Goal: Task Accomplishment & Management: Manage account settings

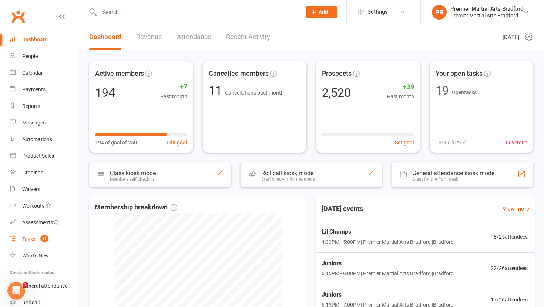
click at [21, 239] on link "Tasks 18" at bounding box center [44, 239] width 68 height 17
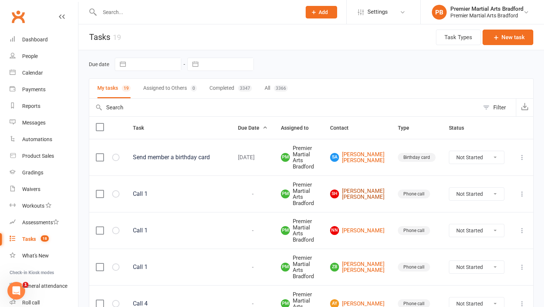
click at [368, 190] on link "SH Sidra Hammad Sidra Hammad" at bounding box center [357, 194] width 54 height 12
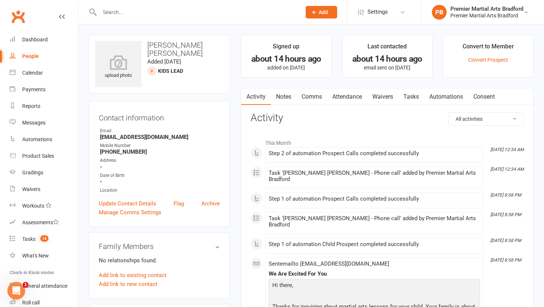
click at [413, 98] on link "Tasks" at bounding box center [411, 96] width 26 height 17
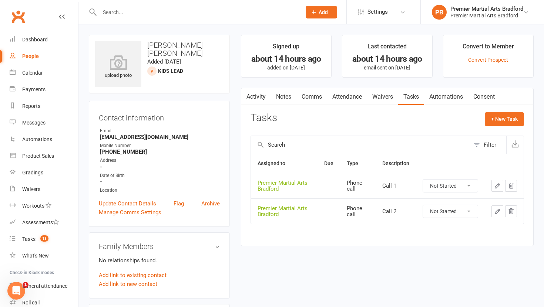
click at [467, 186] on select "Not Started In Progress Waiting Complete" at bounding box center [450, 186] width 55 height 13
click at [423, 180] on select "Not Started In Progress Waiting Complete" at bounding box center [450, 186] width 55 height 13
select select "unstarted"
click at [471, 183] on select "Not Started In Progress Waiting Complete" at bounding box center [450, 186] width 55 height 13
click at [423, 180] on select "Not Started In Progress Waiting Complete" at bounding box center [450, 186] width 55 height 13
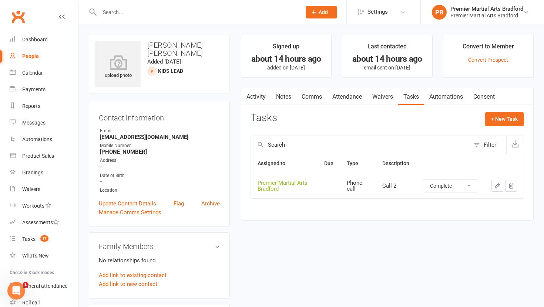
select select "unstarted"
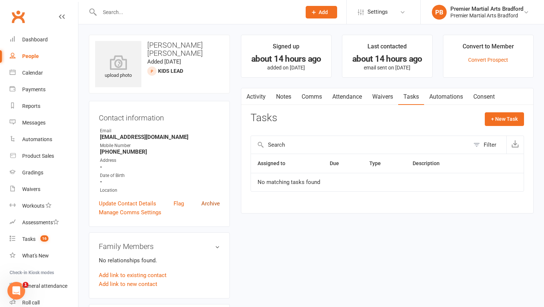
click at [207, 206] on link "Archive" at bounding box center [210, 203] width 18 height 9
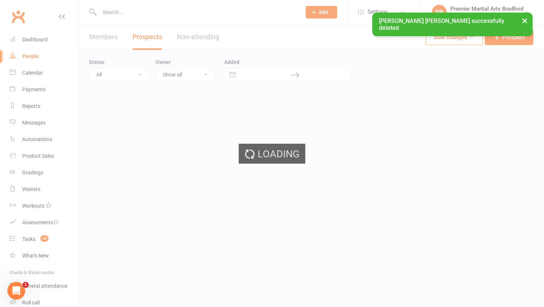
select select "100"
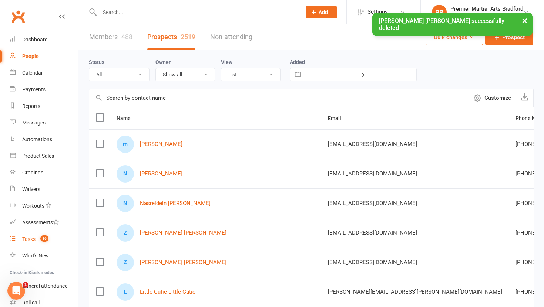
click at [25, 239] on div "Tasks" at bounding box center [28, 239] width 13 height 6
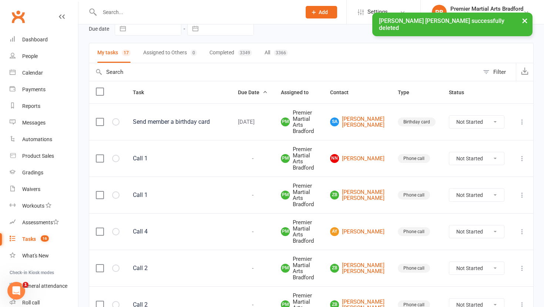
scroll to position [41, 0]
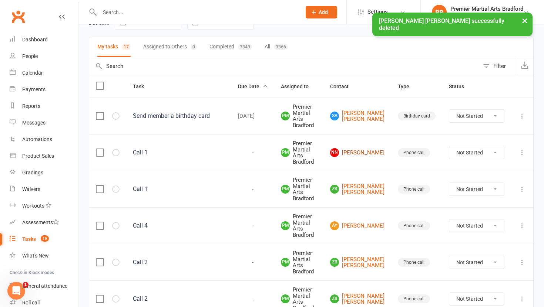
click at [371, 150] on link "NN Naghma Naghma" at bounding box center [357, 152] width 54 height 9
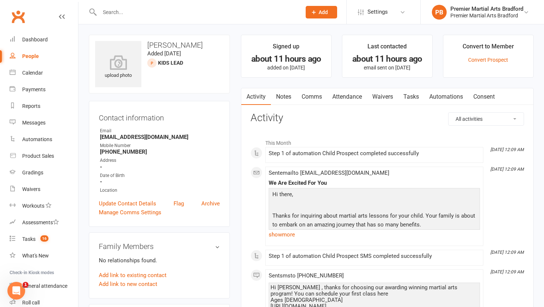
click at [411, 94] on link "Tasks" at bounding box center [411, 96] width 26 height 17
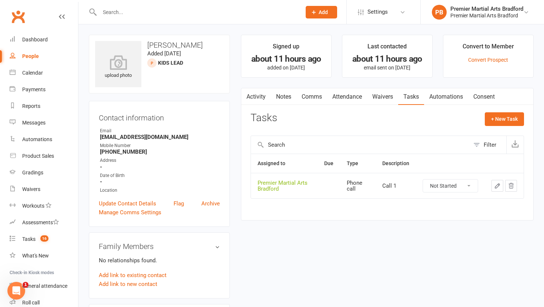
click at [473, 186] on select "Not Started In Progress Waiting Complete" at bounding box center [450, 186] width 55 height 13
click at [423, 180] on select "Not Started In Progress Waiting Complete" at bounding box center [450, 186] width 55 height 13
select select "unstarted"
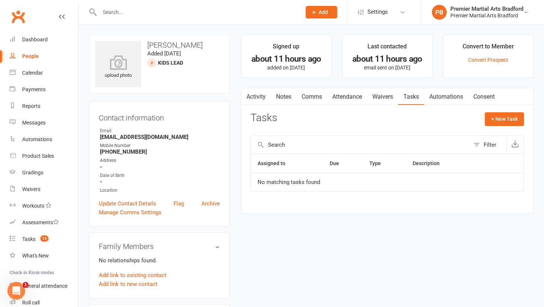
click at [283, 96] on link "Notes" at bounding box center [284, 96] width 26 height 17
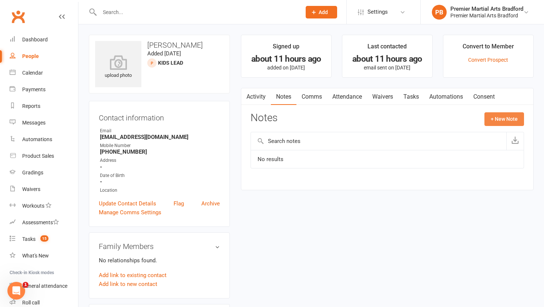
click at [501, 118] on button "+ New Note" at bounding box center [504, 118] width 40 height 13
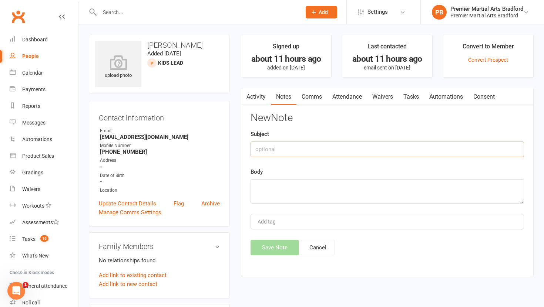
click at [274, 149] on input "text" at bounding box center [386, 150] width 273 height 16
click at [215, 203] on link "Archive" at bounding box center [210, 203] width 18 height 9
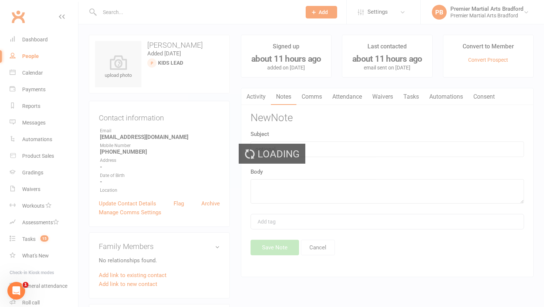
select select "100"
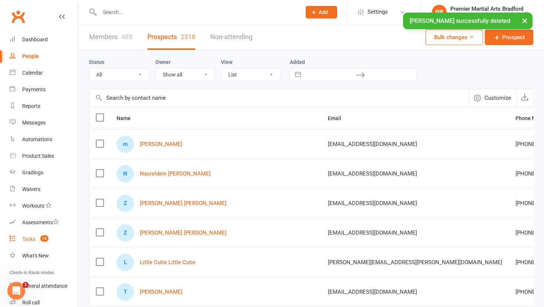
click at [29, 237] on div "Tasks" at bounding box center [28, 239] width 13 height 6
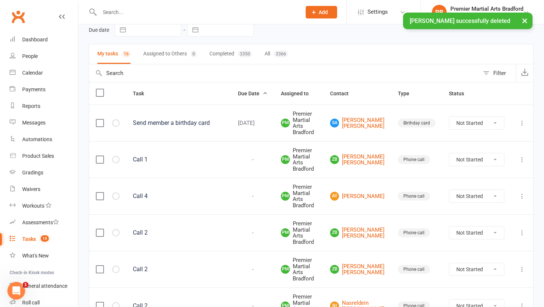
scroll to position [35, 0]
click at [360, 159] on link "ZB Zara Bhatti Zara Bhatti" at bounding box center [357, 159] width 54 height 12
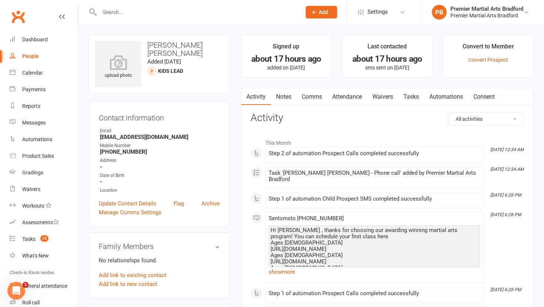
click at [416, 97] on link "Tasks" at bounding box center [411, 96] width 26 height 17
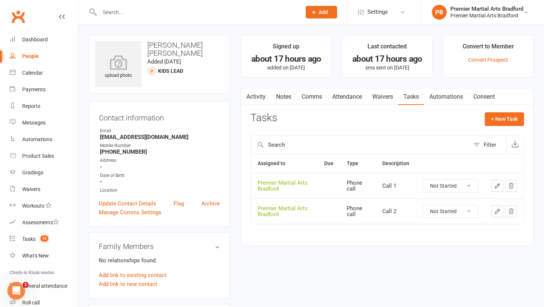
click at [470, 185] on select "Not Started In Progress Waiting Complete" at bounding box center [450, 186] width 55 height 13
click at [423, 180] on select "Not Started In Progress Waiting Complete" at bounding box center [450, 186] width 55 height 13
select select "unstarted"
click at [472, 185] on select "Not Started In Progress Waiting Complete" at bounding box center [450, 186] width 55 height 13
click at [423, 180] on select "Not Started In Progress Waiting Complete" at bounding box center [450, 186] width 55 height 13
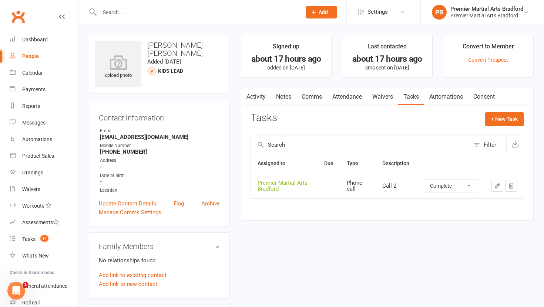
select select "unstarted"
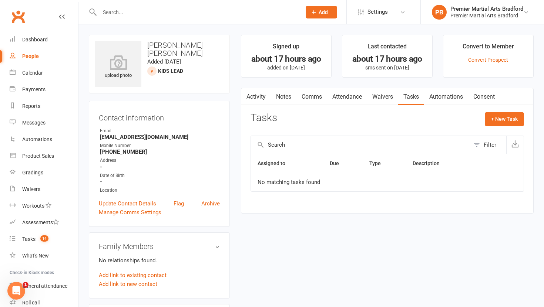
click at [280, 95] on link "Notes" at bounding box center [284, 96] width 26 height 17
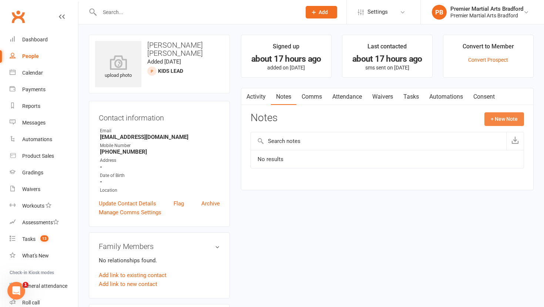
click at [499, 113] on button "+ New Note" at bounding box center [504, 118] width 40 height 13
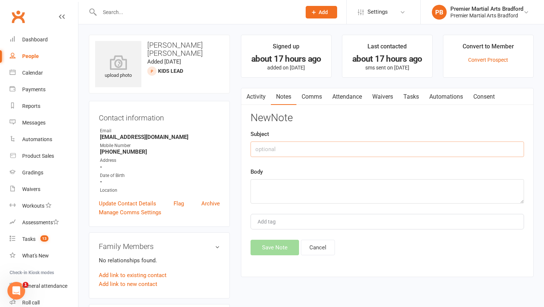
click at [286, 153] on input "text" at bounding box center [386, 150] width 273 height 16
type input "Call 1"
click at [281, 188] on textarea at bounding box center [386, 191] width 273 height 24
type textarea "N"
click at [288, 148] on input "Call 1" at bounding box center [386, 150] width 273 height 16
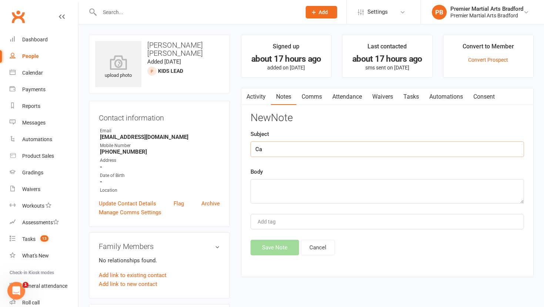
type input "C"
click at [210, 203] on link "Archive" at bounding box center [210, 203] width 18 height 9
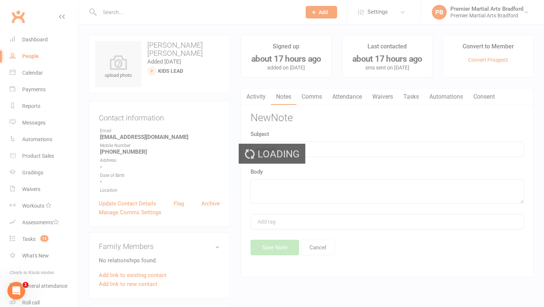
select select "100"
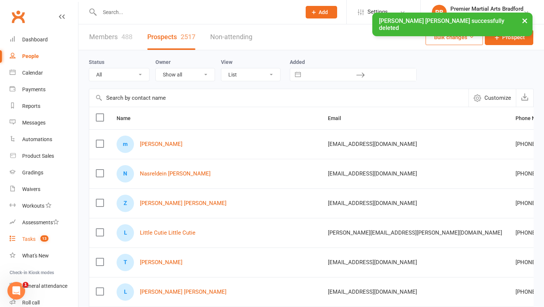
click at [30, 240] on div "Tasks" at bounding box center [28, 239] width 13 height 6
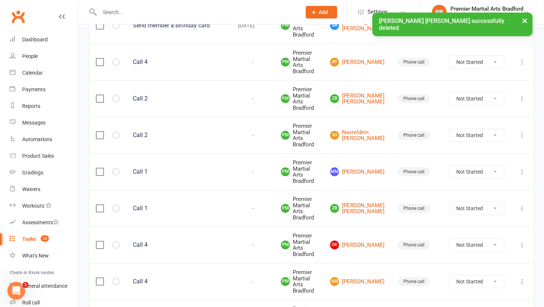
scroll to position [133, 0]
click at [374, 168] on link "mm mahmood mahmood" at bounding box center [357, 171] width 54 height 9
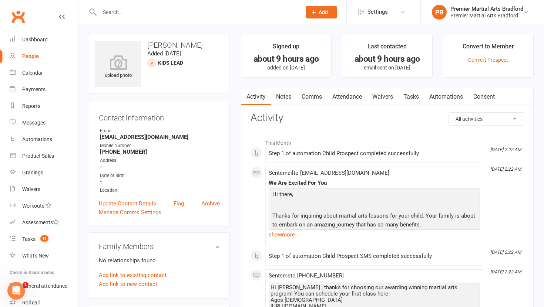
click at [407, 97] on link "Tasks" at bounding box center [411, 96] width 26 height 17
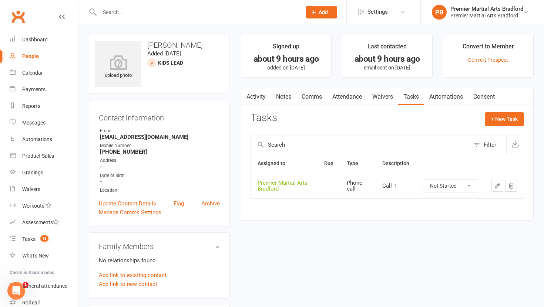
click at [469, 185] on select "Not Started In Progress Waiting Complete" at bounding box center [450, 186] width 55 height 13
click at [423, 180] on select "Not Started In Progress Waiting Complete" at bounding box center [450, 186] width 55 height 13
select select "unstarted"
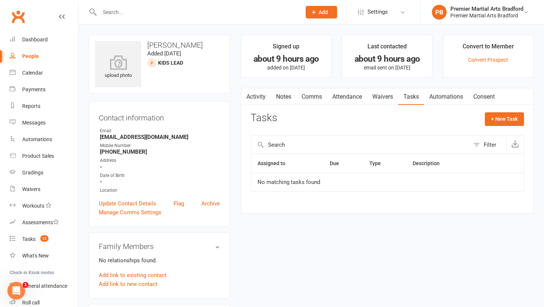
click at [285, 97] on link "Notes" at bounding box center [284, 96] width 26 height 17
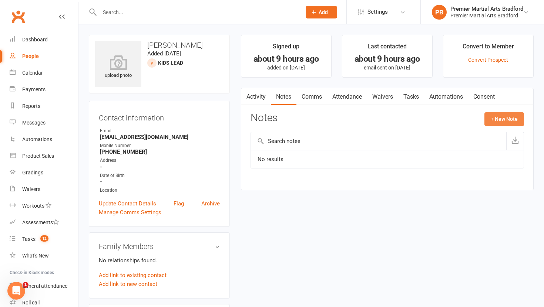
click at [504, 122] on button "+ New Note" at bounding box center [504, 118] width 40 height 13
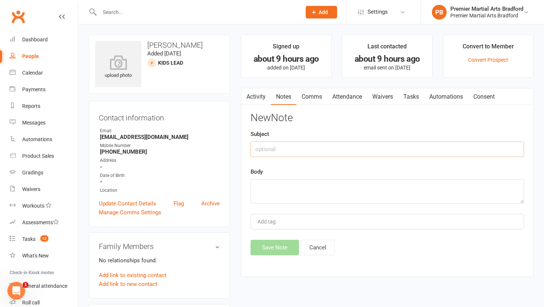
click at [297, 152] on input "text" at bounding box center [386, 150] width 273 height 16
click at [210, 203] on link "Archive" at bounding box center [210, 203] width 18 height 9
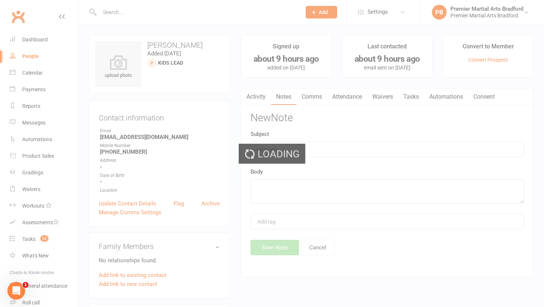
select select "100"
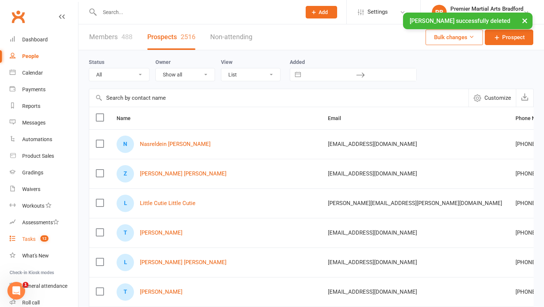
click at [29, 239] on div "Tasks" at bounding box center [28, 239] width 13 height 6
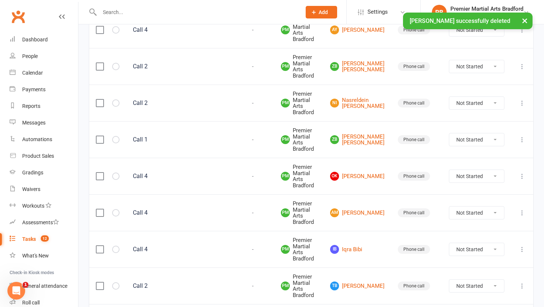
scroll to position [190, 0]
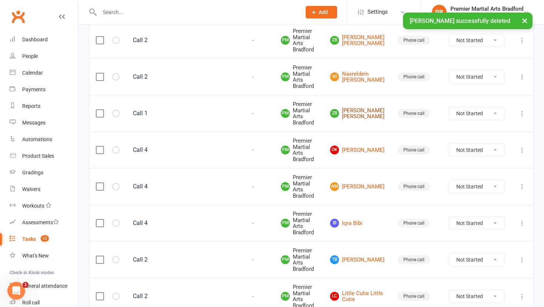
click at [365, 108] on link "ZB Zara Bhatti Zara Bhatti" at bounding box center [357, 114] width 54 height 12
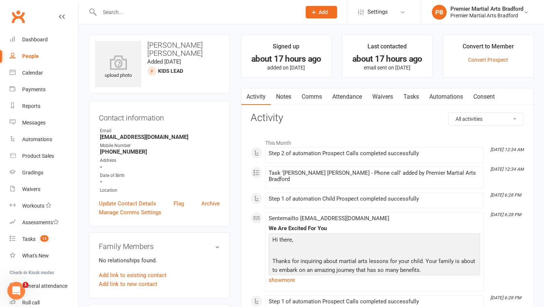
click at [415, 92] on link "Tasks" at bounding box center [411, 96] width 26 height 17
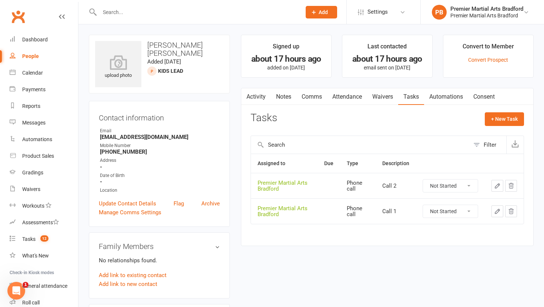
click at [471, 212] on select "Not Started In Progress Waiting Complete" at bounding box center [450, 211] width 55 height 13
click at [423, 205] on select "Not Started In Progress Waiting Complete" at bounding box center [450, 211] width 55 height 13
select select "unstarted"
click at [472, 184] on select "Not Started In Progress Waiting Complete" at bounding box center [450, 186] width 55 height 13
click at [423, 180] on select "Not Started In Progress Waiting Complete" at bounding box center [450, 186] width 55 height 13
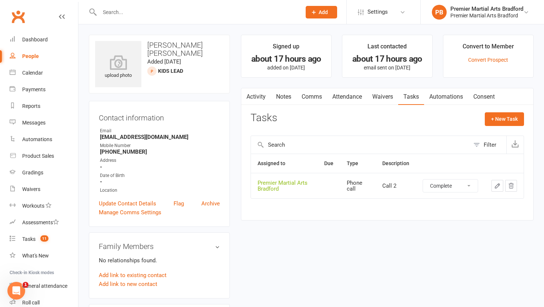
select select "unstarted"
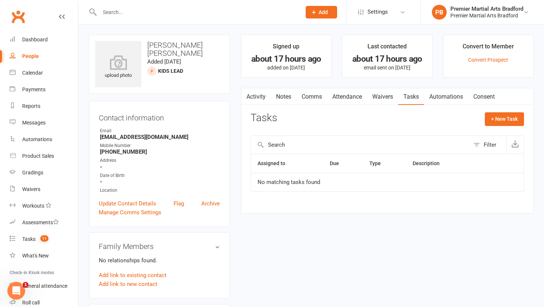
click at [280, 97] on link "Notes" at bounding box center [284, 96] width 26 height 17
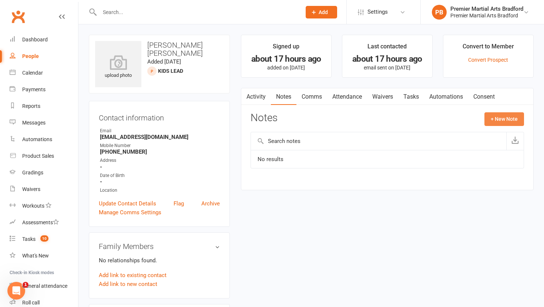
click at [509, 121] on button "+ New Note" at bounding box center [504, 118] width 40 height 13
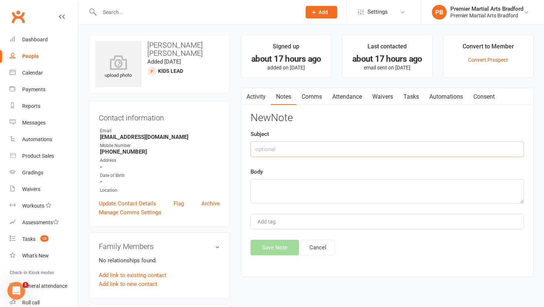
click at [283, 149] on input "text" at bounding box center [386, 150] width 273 height 16
click at [208, 204] on link "Archive" at bounding box center [210, 203] width 18 height 9
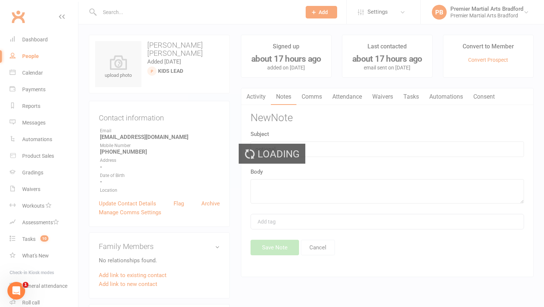
select select "100"
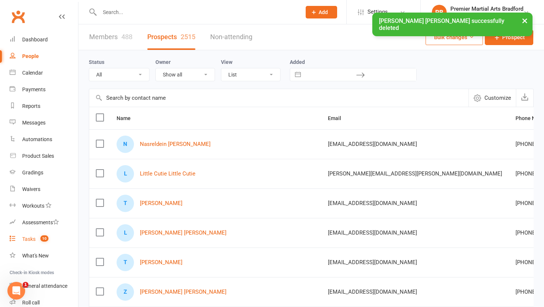
click at [30, 242] on div "Tasks" at bounding box center [28, 239] width 13 height 6
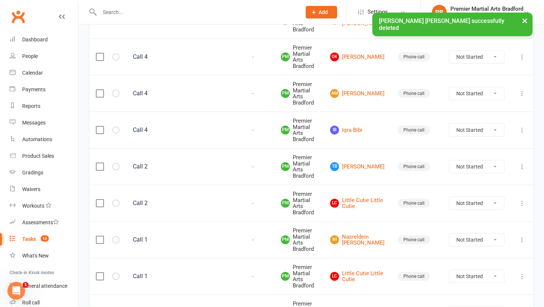
scroll to position [266, 0]
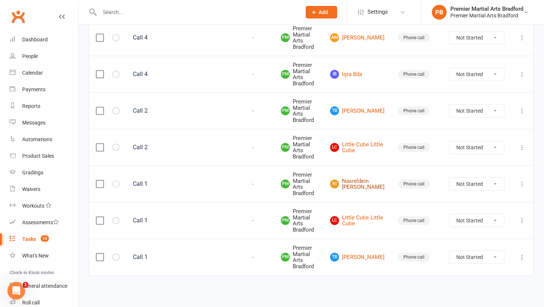
click at [371, 186] on link "NI Nasreldein Ibrahim" at bounding box center [357, 184] width 54 height 12
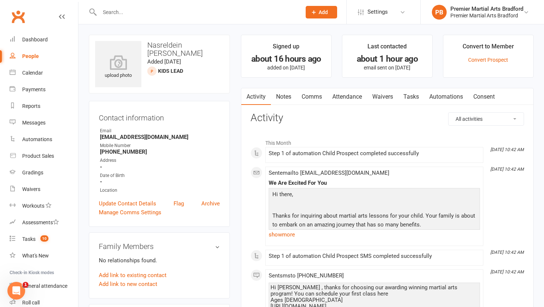
click at [412, 93] on link "Tasks" at bounding box center [411, 96] width 26 height 17
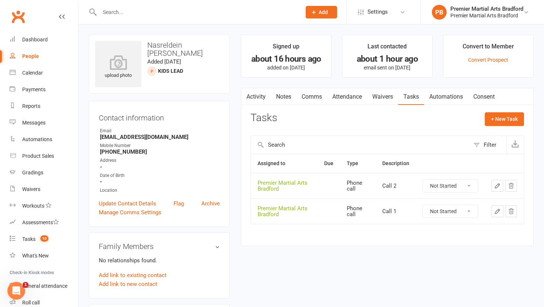
click at [468, 212] on select "Not Started In Progress Waiting Complete" at bounding box center [450, 211] width 55 height 13
click at [423, 205] on select "Not Started In Progress Waiting Complete" at bounding box center [450, 211] width 55 height 13
select select "unstarted"
click at [468, 188] on select "Not Started In Progress Waiting Complete" at bounding box center [450, 186] width 55 height 13
click at [423, 180] on select "Not Started In Progress Waiting Complete" at bounding box center [450, 186] width 55 height 13
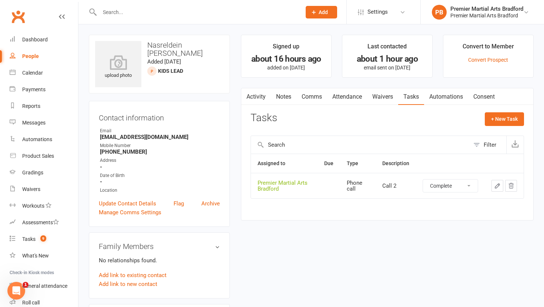
select select "unstarted"
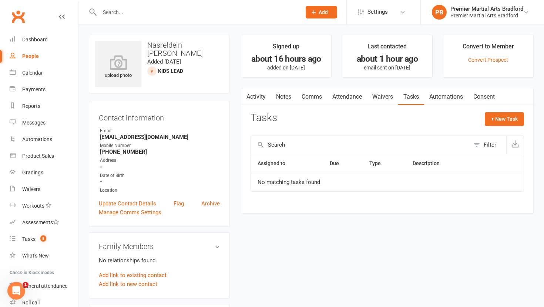
click at [275, 97] on link "Notes" at bounding box center [284, 96] width 26 height 17
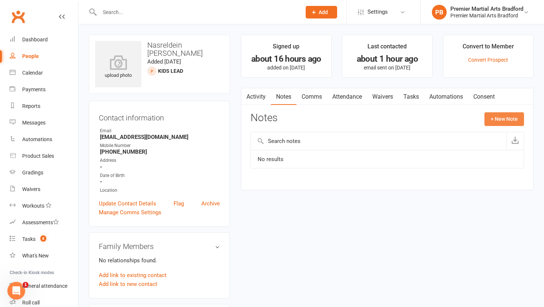
click at [498, 121] on button "+ New Note" at bounding box center [504, 118] width 40 height 13
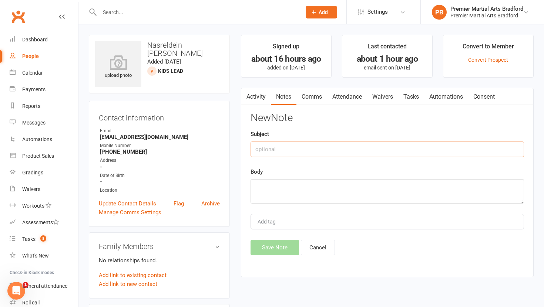
click at [279, 151] on input "text" at bounding box center [386, 150] width 273 height 16
type input "Call 1"
click at [263, 192] on textarea at bounding box center [386, 191] width 273 height 24
type textarea "NA VM & TEXT"
click at [266, 248] on button "Save Note" at bounding box center [274, 248] width 48 height 16
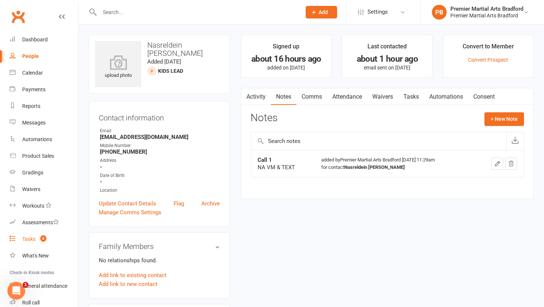
click at [28, 239] on div "Tasks" at bounding box center [28, 239] width 13 height 6
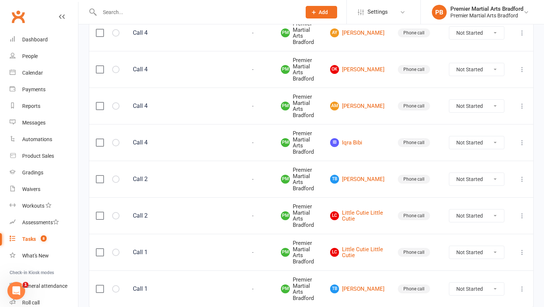
scroll to position [193, 0]
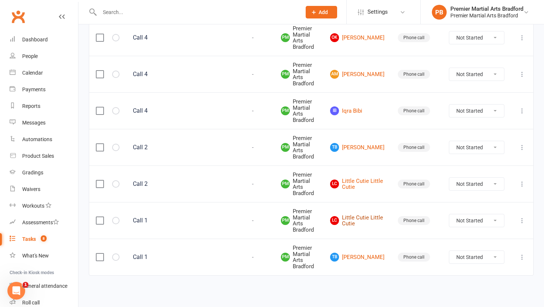
click at [374, 222] on link "LC Little Cutie Little Cutie" at bounding box center [357, 221] width 54 height 12
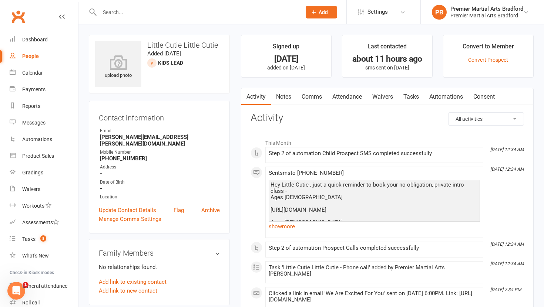
click at [413, 97] on link "Tasks" at bounding box center [411, 96] width 26 height 17
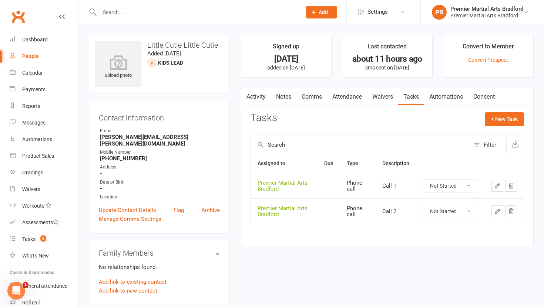
click at [471, 187] on select "Not Started In Progress Waiting Complete" at bounding box center [450, 186] width 55 height 13
click at [423, 180] on select "Not Started In Progress Waiting Complete" at bounding box center [450, 186] width 55 height 13
select select "unstarted"
click at [471, 185] on select "Not Started In Progress Waiting Complete" at bounding box center [450, 186] width 55 height 13
click at [423, 180] on select "Not Started In Progress Waiting Complete" at bounding box center [450, 186] width 55 height 13
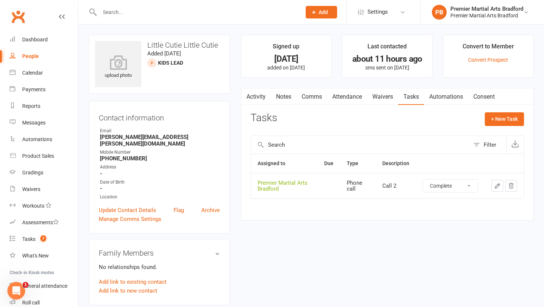
select select "unstarted"
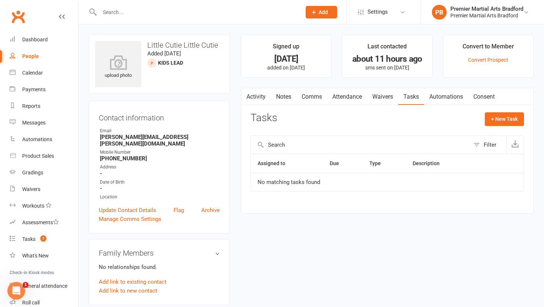
click at [281, 97] on link "Notes" at bounding box center [284, 96] width 26 height 17
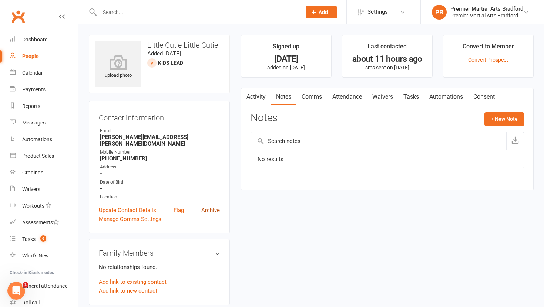
click at [209, 206] on link "Archive" at bounding box center [210, 210] width 18 height 9
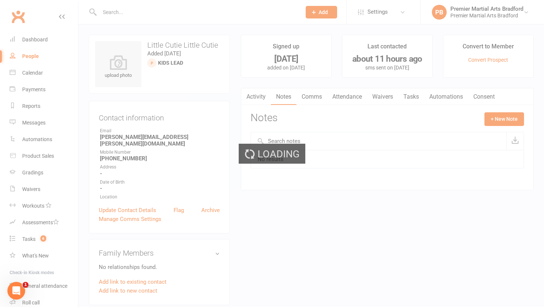
select select "100"
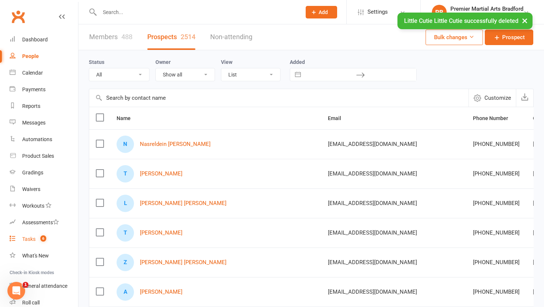
click at [29, 240] on div "Tasks" at bounding box center [28, 239] width 13 height 6
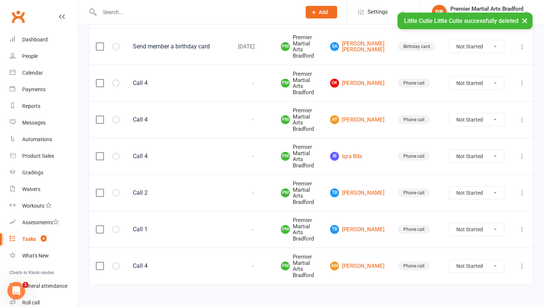
scroll to position [120, 0]
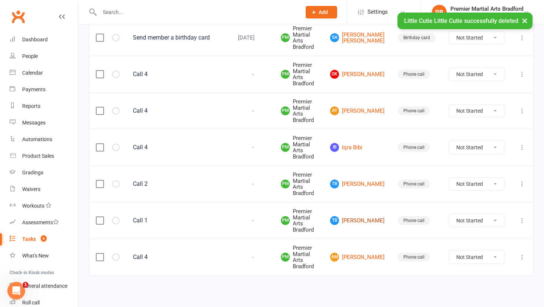
click at [368, 219] on link "Tb Troy brown" at bounding box center [357, 220] width 54 height 9
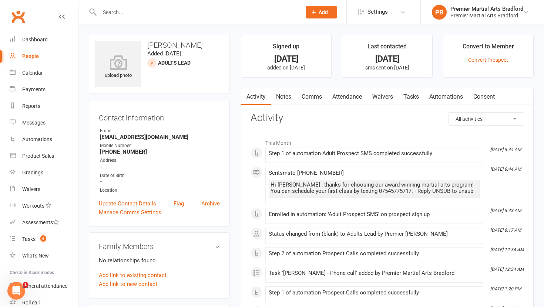
click at [414, 95] on link "Tasks" at bounding box center [411, 96] width 26 height 17
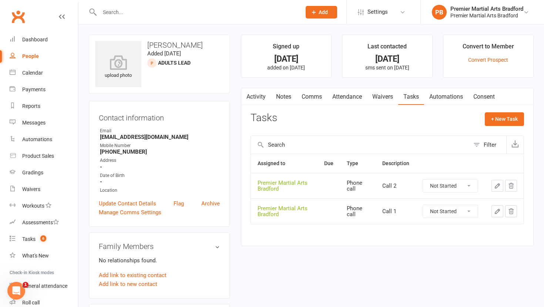
click at [470, 212] on select "Not Started In Progress Waiting Complete" at bounding box center [450, 211] width 55 height 13
click at [423, 205] on select "Not Started In Progress Waiting Complete" at bounding box center [450, 211] width 55 height 13
select select "unstarted"
click at [470, 188] on select "Not Started In Progress Waiting Complete" at bounding box center [450, 186] width 55 height 13
click at [423, 180] on select "Not Started In Progress Waiting Complete" at bounding box center [450, 186] width 55 height 13
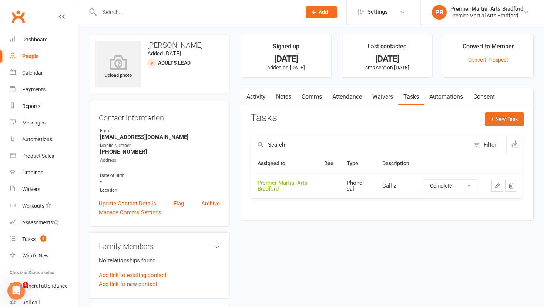
select select "unstarted"
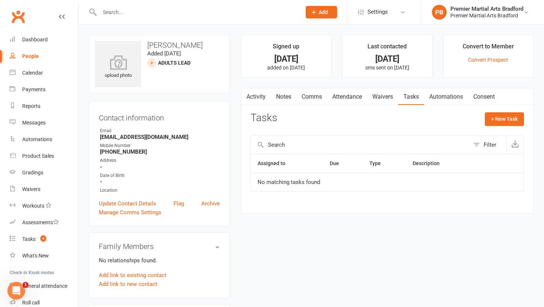
click at [283, 99] on link "Notes" at bounding box center [284, 96] width 26 height 17
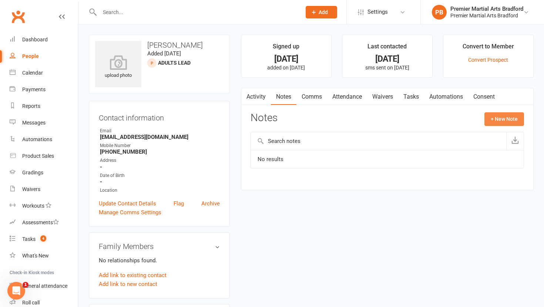
click at [510, 115] on button "+ New Note" at bounding box center [504, 118] width 40 height 13
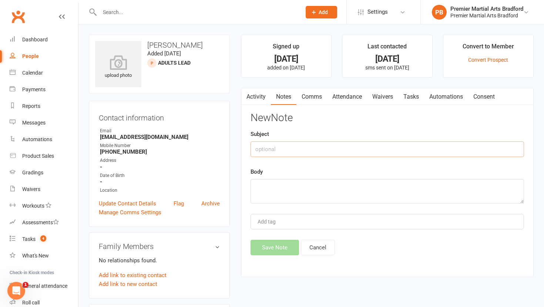
click at [286, 145] on input "text" at bounding box center [386, 150] width 273 height 16
type input "Call 1"
click at [267, 191] on textarea at bounding box center [386, 191] width 273 height 24
type textarea "NA VM & TEXT"
click at [266, 247] on button "Save Note" at bounding box center [274, 248] width 48 height 16
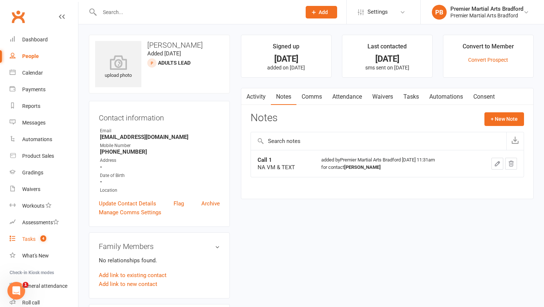
click at [27, 240] on div "Tasks" at bounding box center [28, 239] width 13 height 6
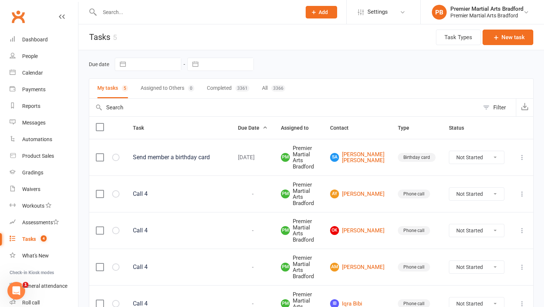
scroll to position [47, 0]
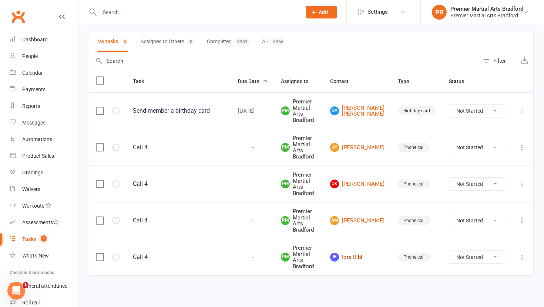
click at [376, 256] on link "IB Iqra Bibi" at bounding box center [357, 257] width 54 height 9
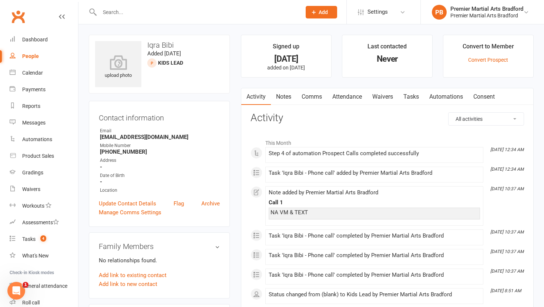
click at [284, 94] on link "Notes" at bounding box center [284, 96] width 26 height 17
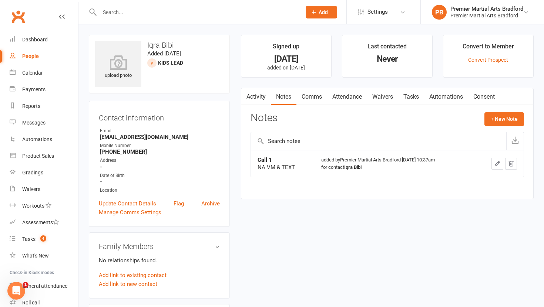
click at [409, 97] on link "Tasks" at bounding box center [411, 96] width 26 height 17
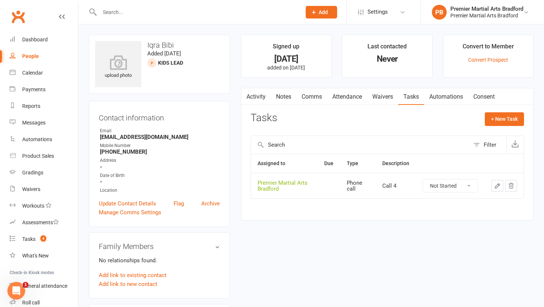
click at [473, 185] on select "Not Started In Progress Waiting Complete" at bounding box center [450, 186] width 55 height 13
click at [423, 180] on select "Not Started In Progress Waiting Complete" at bounding box center [450, 186] width 55 height 13
select select "unstarted"
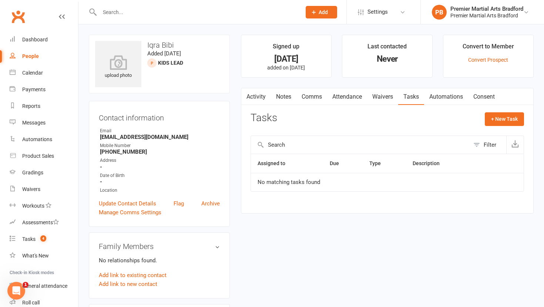
click at [286, 96] on link "Notes" at bounding box center [284, 96] width 26 height 17
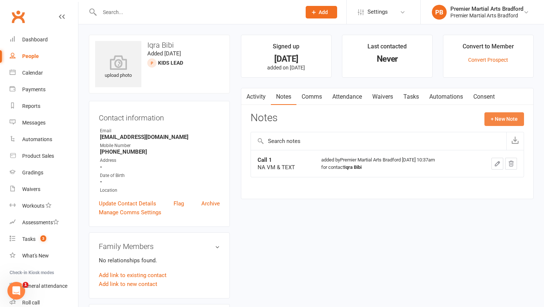
click at [511, 120] on button "+ New Note" at bounding box center [504, 118] width 40 height 13
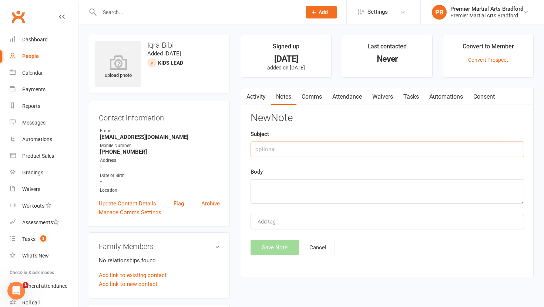
click at [328, 154] on input "text" at bounding box center [386, 150] width 273 height 16
type input "Call 2"
click at [310, 192] on textarea at bounding box center [386, 191] width 273 height 24
type textarea "NA VM & TEXT"
click at [275, 247] on button "Save Note" at bounding box center [274, 248] width 48 height 16
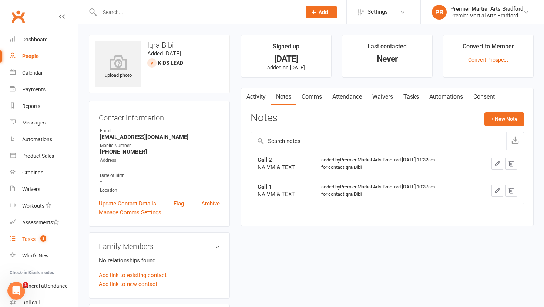
click at [31, 239] on div "Tasks" at bounding box center [28, 239] width 13 height 6
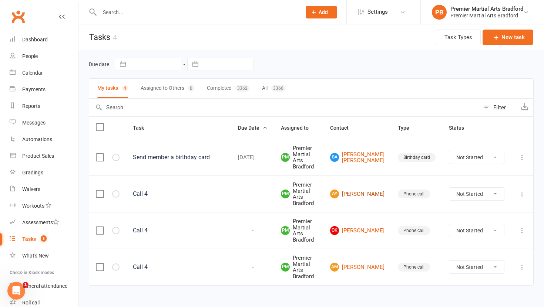
click at [370, 193] on link "AY Azeem Yaseen" at bounding box center [357, 194] width 54 height 9
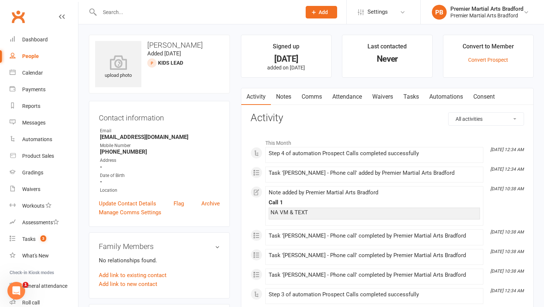
click at [288, 97] on link "Notes" at bounding box center [284, 96] width 26 height 17
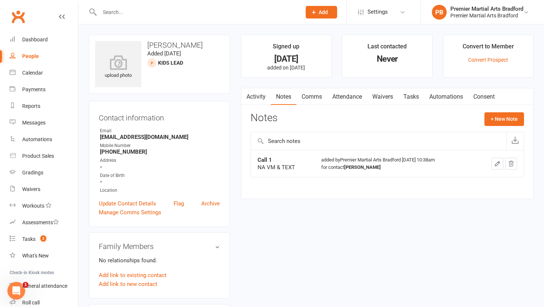
click at [414, 102] on link "Tasks" at bounding box center [411, 96] width 26 height 17
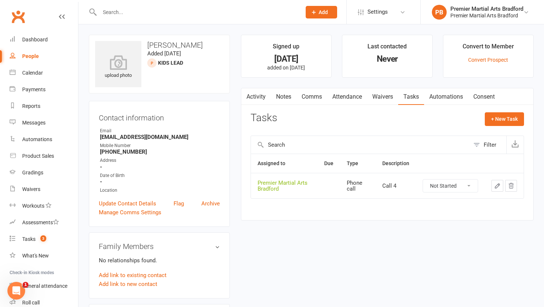
click at [468, 188] on select "Not Started In Progress Waiting Complete" at bounding box center [450, 186] width 55 height 13
click at [423, 180] on select "Not Started In Progress Waiting Complete" at bounding box center [450, 186] width 55 height 13
select select "unstarted"
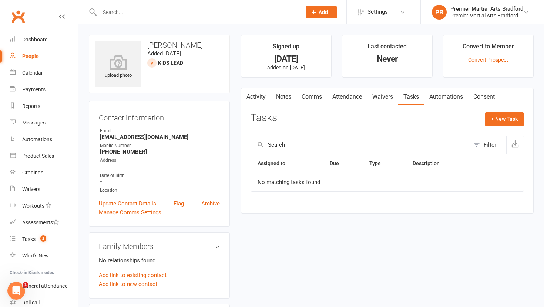
click at [284, 94] on link "Notes" at bounding box center [284, 96] width 26 height 17
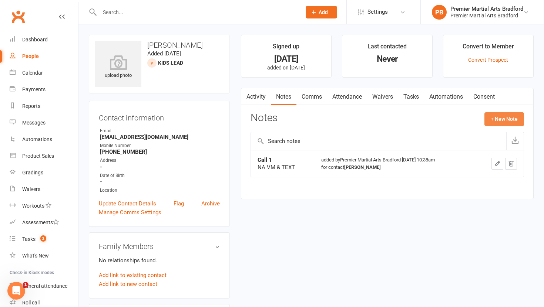
click at [509, 120] on button "+ New Note" at bounding box center [504, 118] width 40 height 13
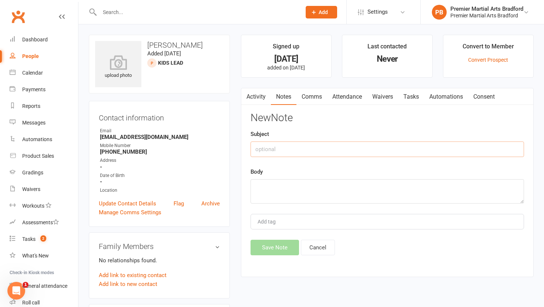
click at [267, 147] on input "text" at bounding box center [386, 150] width 273 height 16
type input "Call 2"
click at [259, 192] on textarea at bounding box center [386, 191] width 273 height 24
type textarea "NA VM & TEXT"
click at [273, 248] on button "Save Note" at bounding box center [274, 248] width 48 height 16
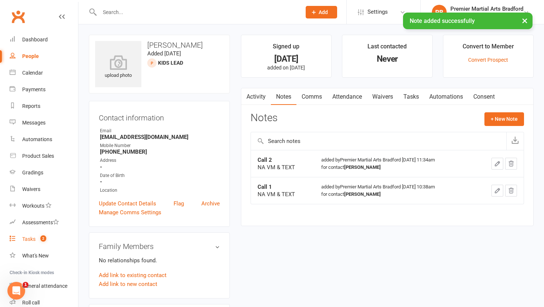
click at [25, 240] on div "Tasks" at bounding box center [28, 239] width 13 height 6
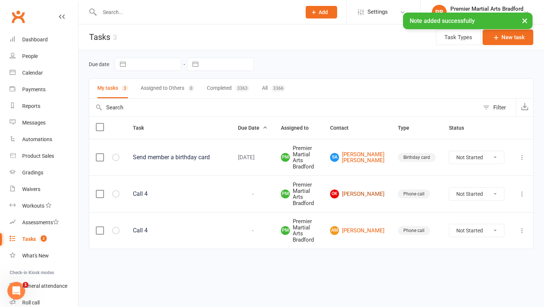
click at [376, 192] on link "OK Ossaid Khalil" at bounding box center [357, 194] width 54 height 9
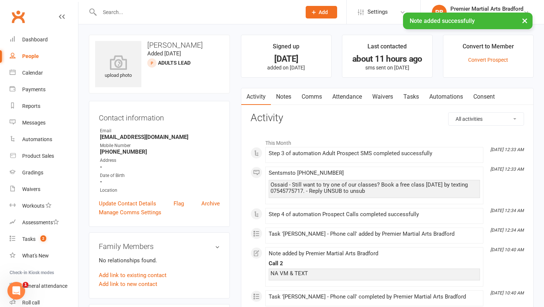
click at [282, 98] on link "Notes" at bounding box center [284, 96] width 26 height 17
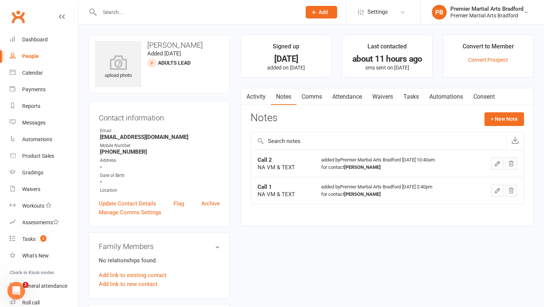
click at [411, 98] on link "Tasks" at bounding box center [411, 96] width 26 height 17
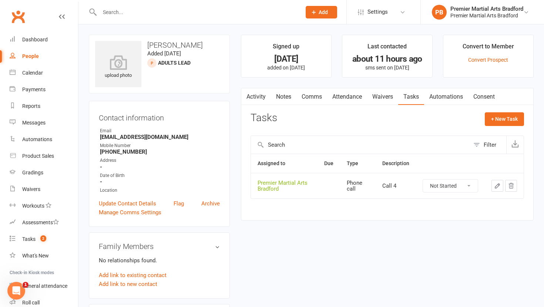
click at [473, 186] on select "Not Started In Progress Waiting Complete" at bounding box center [450, 186] width 55 height 13
click at [423, 180] on select "Not Started In Progress Waiting Complete" at bounding box center [450, 186] width 55 height 13
select select "unstarted"
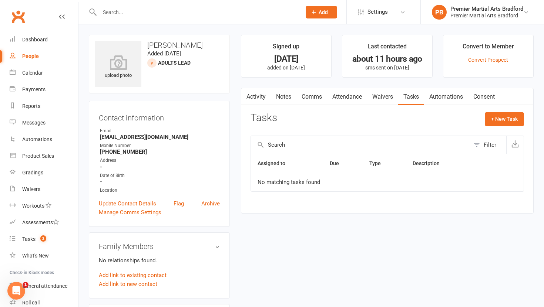
click at [284, 96] on link "Notes" at bounding box center [284, 96] width 26 height 17
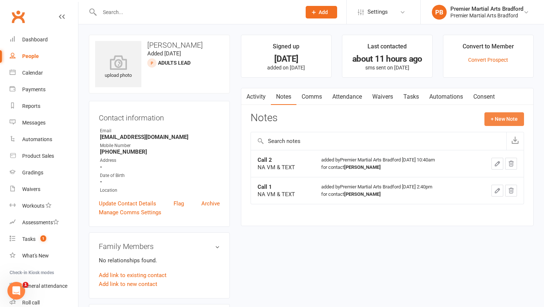
click at [506, 121] on button "+ New Note" at bounding box center [504, 118] width 40 height 13
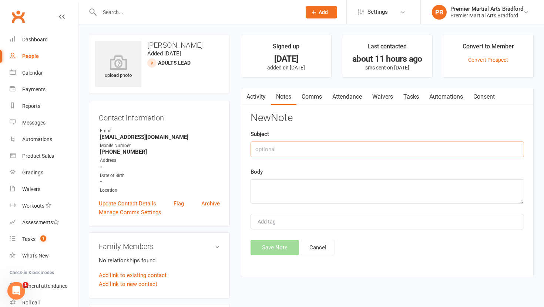
click at [270, 151] on input "text" at bounding box center [386, 150] width 273 height 16
type input "Call 3"
click at [259, 197] on textarea at bounding box center [386, 191] width 273 height 24
type textarea "NA VM & TEXT"
click at [278, 252] on button "Save Note" at bounding box center [274, 248] width 48 height 16
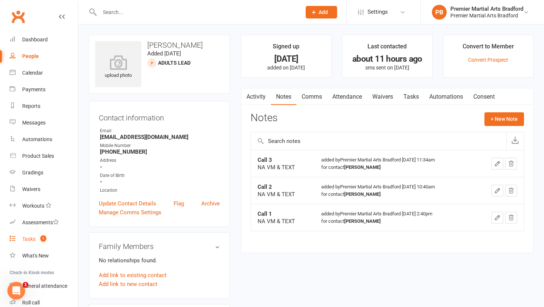
click at [31, 240] on div "Tasks" at bounding box center [28, 239] width 13 height 6
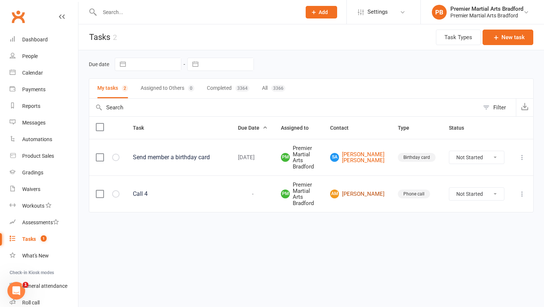
click at [375, 190] on link "AM Alex Mihesan" at bounding box center [357, 194] width 54 height 9
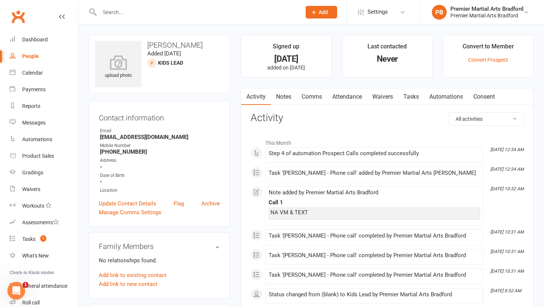
click at [412, 98] on link "Tasks" at bounding box center [411, 96] width 26 height 17
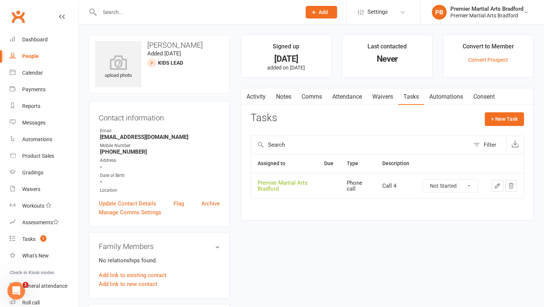
click at [467, 186] on select "Not Started In Progress Waiting Complete" at bounding box center [450, 186] width 55 height 13
click at [423, 180] on select "Not Started In Progress Waiting Complete" at bounding box center [450, 186] width 55 height 13
select select "unstarted"
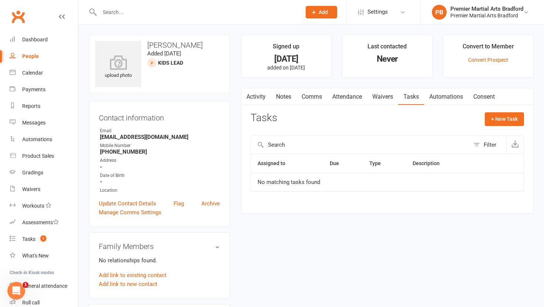
click at [287, 96] on link "Notes" at bounding box center [284, 96] width 26 height 17
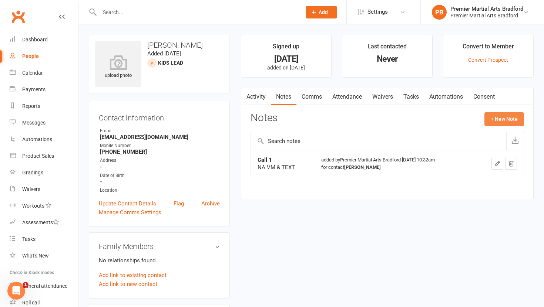
click at [507, 120] on button "+ New Note" at bounding box center [504, 118] width 40 height 13
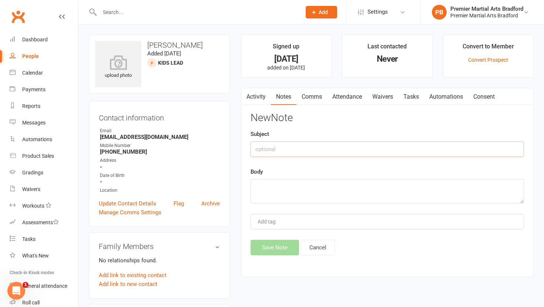
click at [281, 146] on input "text" at bounding box center [386, 150] width 273 height 16
type input "Call 2"
click at [275, 189] on textarea at bounding box center [386, 191] width 273 height 24
type textarea "NA VM & TEXT"
click at [273, 246] on button "Save Note" at bounding box center [274, 248] width 48 height 16
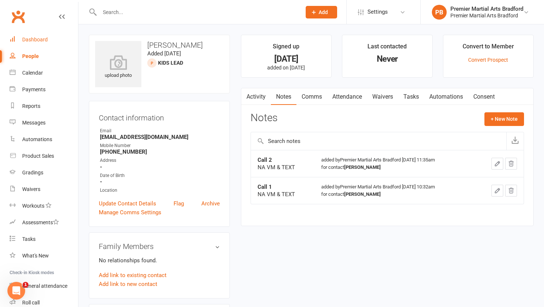
click at [36, 37] on div "Dashboard" at bounding box center [35, 40] width 26 height 6
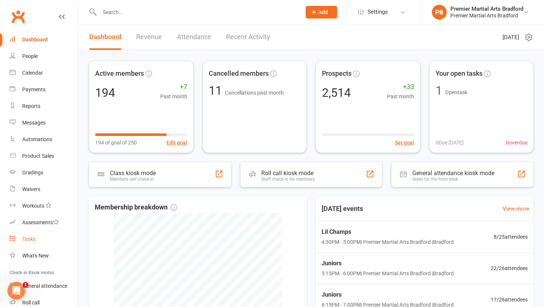
click at [33, 237] on div "Tasks" at bounding box center [28, 239] width 13 height 6
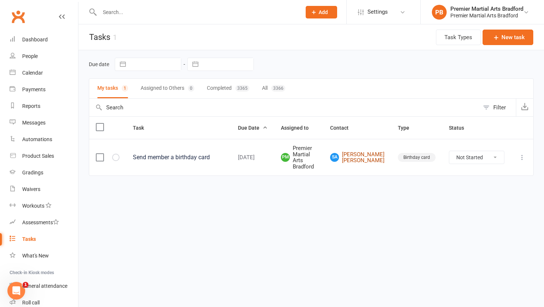
click at [377, 153] on link "SA Syed Ashal Abbas Kazmi" at bounding box center [357, 158] width 54 height 12
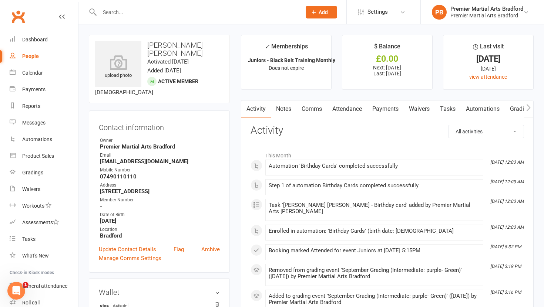
click at [447, 108] on link "Tasks" at bounding box center [448, 109] width 26 height 17
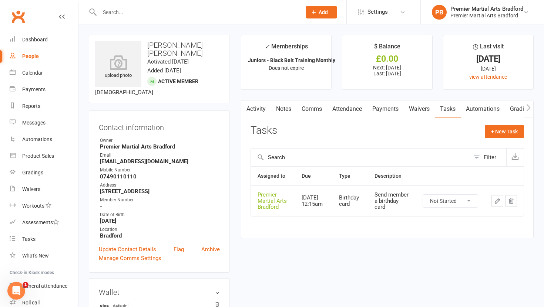
click at [470, 200] on select "Not Started In Progress Waiting Complete" at bounding box center [450, 201] width 55 height 13
click at [423, 195] on select "Not Started In Progress Waiting Complete" at bounding box center [450, 201] width 55 height 13
select select "unstarted"
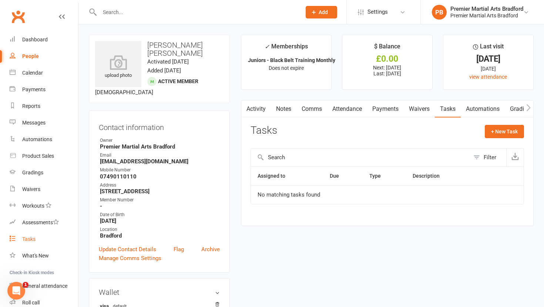
click at [30, 239] on div "Tasks" at bounding box center [28, 239] width 13 height 6
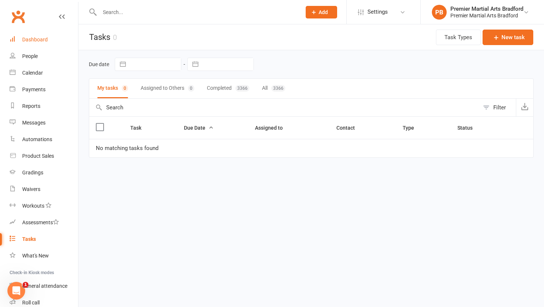
click at [42, 44] on link "Dashboard" at bounding box center [44, 39] width 68 height 17
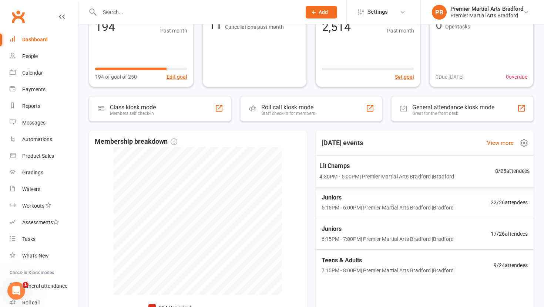
scroll to position [68, 0]
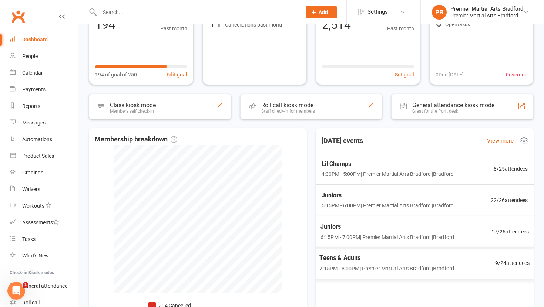
click at [421, 260] on span "Teens & Adults" at bounding box center [386, 258] width 135 height 10
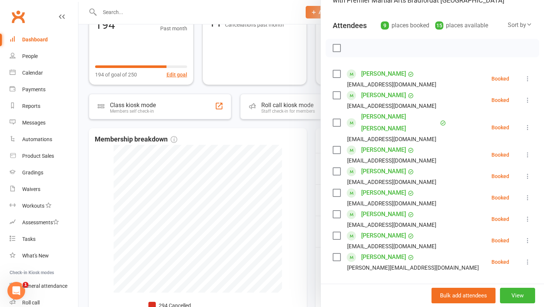
scroll to position [0, 0]
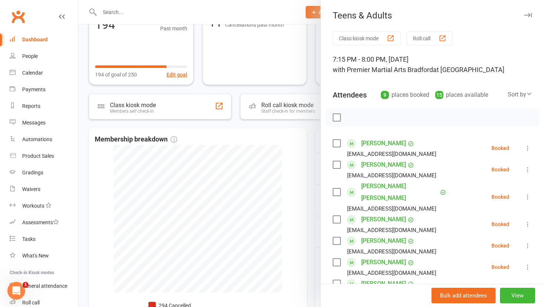
click at [527, 14] on icon "button" at bounding box center [528, 15] width 8 height 4
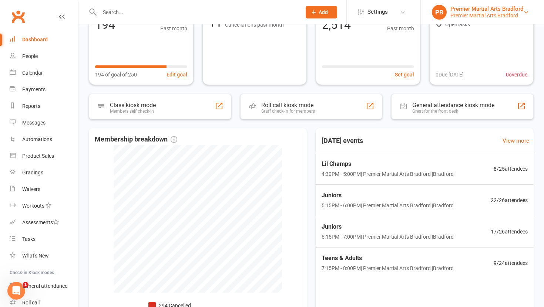
click at [511, 13] on div "Premier Martial Arts Bradford" at bounding box center [486, 15] width 73 height 7
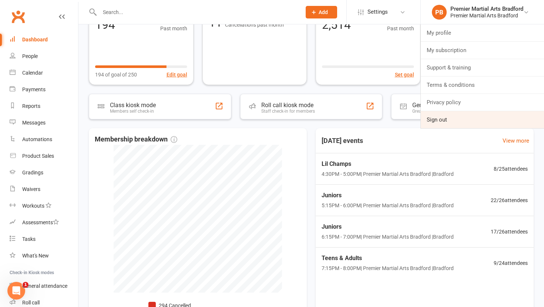
click at [448, 122] on link "Sign out" at bounding box center [482, 119] width 123 height 17
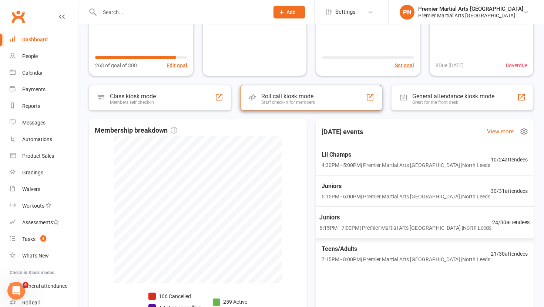
scroll to position [96, 0]
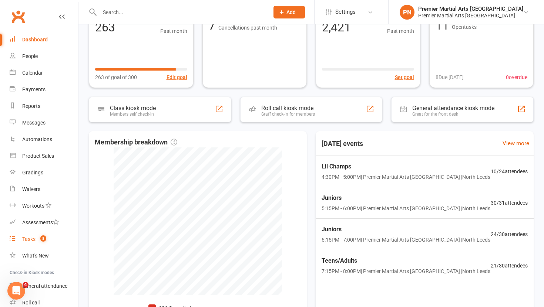
click at [33, 241] on div "Tasks" at bounding box center [28, 239] width 13 height 6
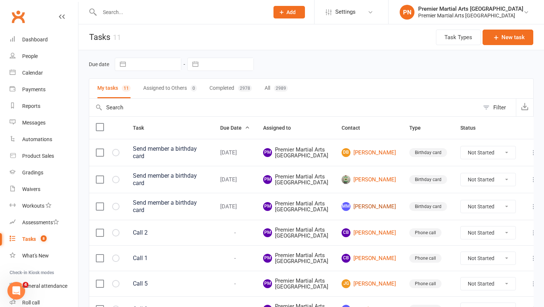
click at [372, 211] on link "MM [PERSON_NAME]" at bounding box center [368, 206] width 54 height 9
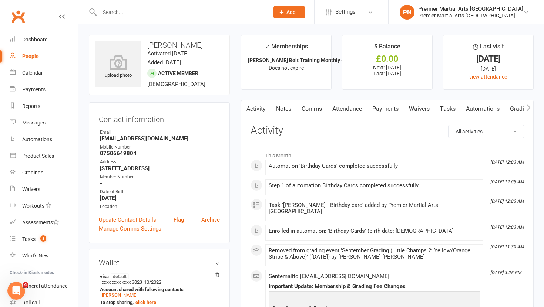
click at [377, 109] on link "Payments" at bounding box center [385, 109] width 37 height 17
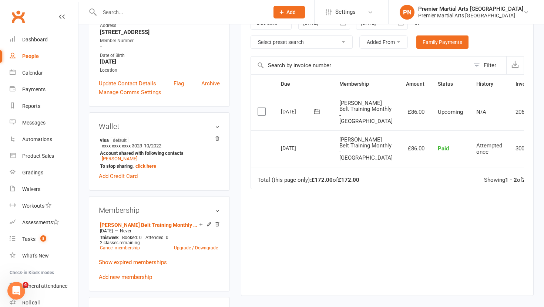
scroll to position [138, 0]
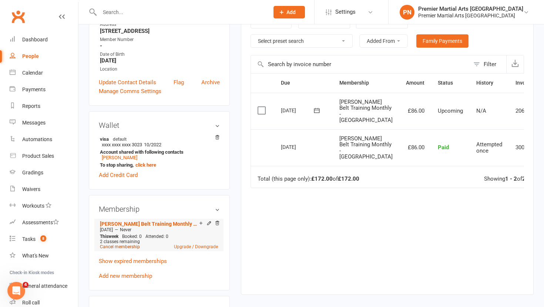
click at [125, 247] on link "Cancel membership" at bounding box center [120, 246] width 40 height 5
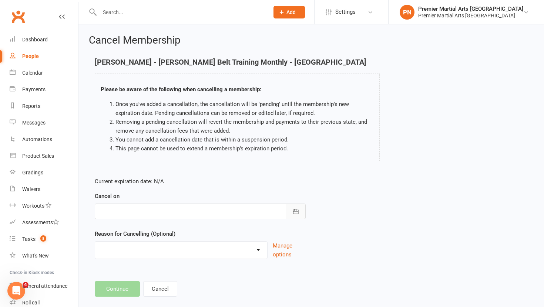
click at [295, 210] on icon "button" at bounding box center [295, 211] width 7 height 7
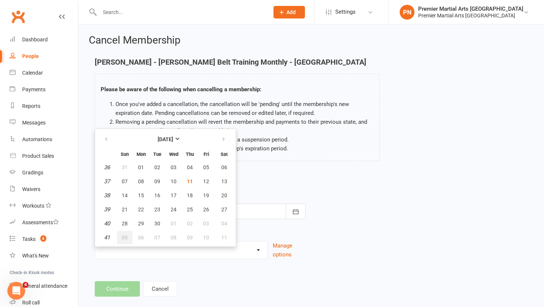
click at [127, 235] on span "05" at bounding box center [125, 238] width 6 height 6
type input "[DATE]"
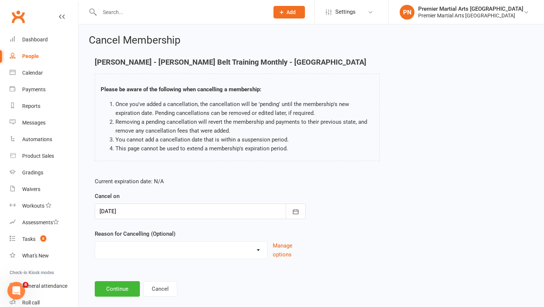
click at [256, 248] on select "Does not want to continue Holiday Injury Not attending Uni comitments Other rea…" at bounding box center [181, 249] width 172 height 15
select select "5"
click at [95, 242] on select "Does not want to continue Holiday Injury Not attending Uni comitments Other rea…" at bounding box center [181, 249] width 172 height 15
click at [160, 287] on input at bounding box center [200, 289] width 211 height 16
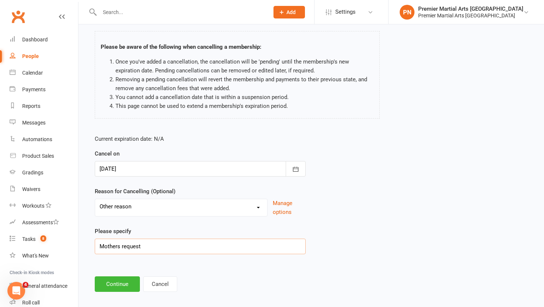
scroll to position [50, 0]
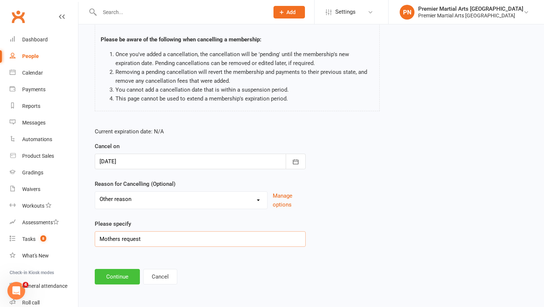
type input "Mothers request"
click at [120, 274] on button "Continue" at bounding box center [117, 277] width 45 height 16
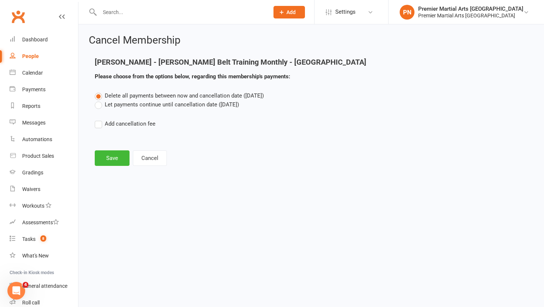
scroll to position [0, 0]
click at [98, 105] on label "Let payments continue until cancellation date ([DATE])" at bounding box center [167, 104] width 144 height 9
click at [98, 100] on input "Let payments continue until cancellation date ([DATE])" at bounding box center [97, 100] width 5 height 0
click at [115, 161] on button "Save" at bounding box center [112, 159] width 35 height 16
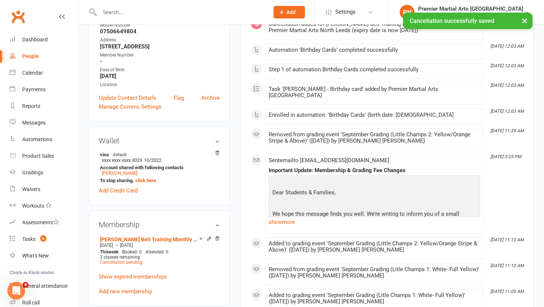
scroll to position [148, 0]
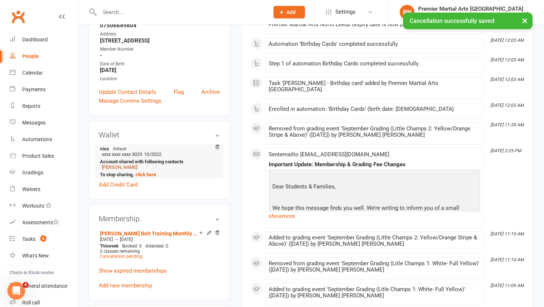
click at [118, 165] on link "[PERSON_NAME]" at bounding box center [120, 168] width 36 height 6
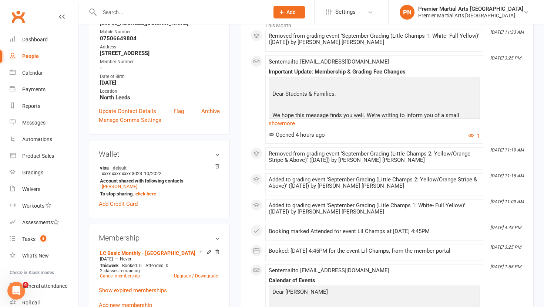
scroll to position [136, 0]
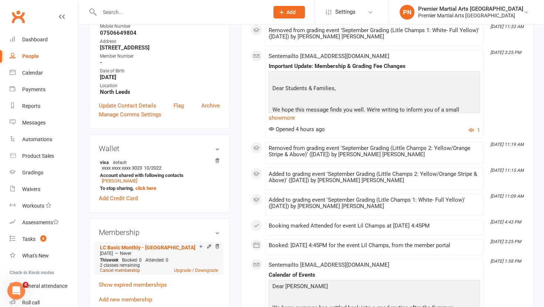
click at [126, 270] on link "Cancel membership" at bounding box center [120, 270] width 40 height 5
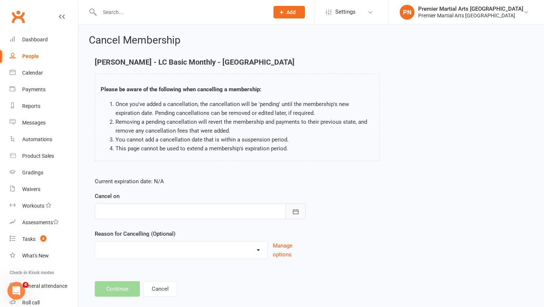
click at [295, 209] on icon "button" at bounding box center [295, 211] width 7 height 7
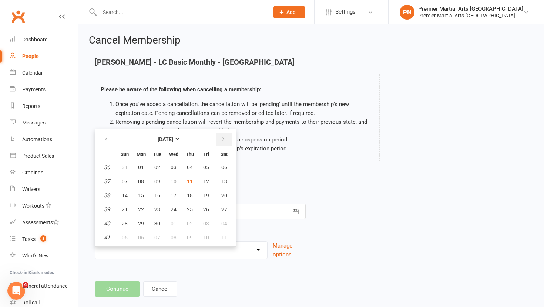
click at [224, 139] on icon "button" at bounding box center [223, 139] width 5 height 6
click at [125, 183] on span "05" at bounding box center [125, 182] width 6 height 6
type input "[DATE]"
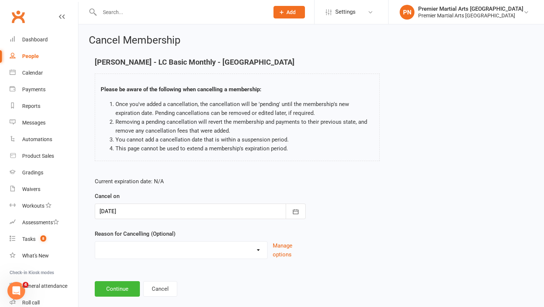
click at [256, 249] on select "Does not want to continue Holiday Injury Not attending Uni comitments Other rea…" at bounding box center [181, 249] width 172 height 15
select select "5"
click at [95, 242] on select "Does not want to continue Holiday Injury Not attending Uni comitments Other rea…" at bounding box center [181, 249] width 172 height 15
click at [178, 287] on input at bounding box center [200, 289] width 211 height 16
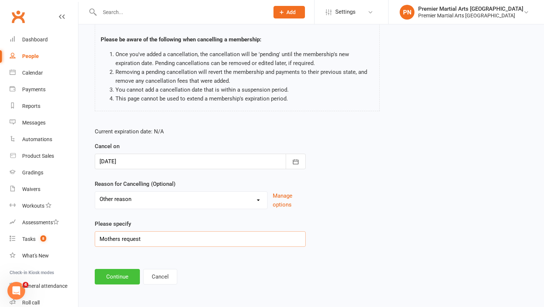
type input "Mothers request"
click at [127, 280] on button "Continue" at bounding box center [117, 277] width 45 height 16
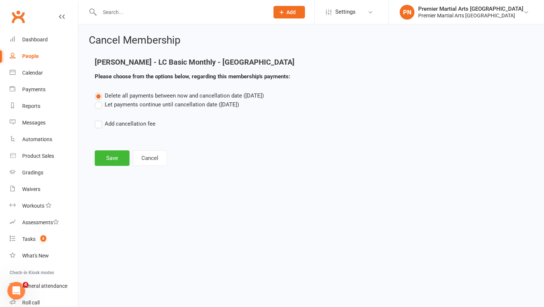
click at [95, 104] on label "Let payments continue until cancellation date ([DATE])" at bounding box center [167, 104] width 144 height 9
click at [95, 100] on input "Let payments continue until cancellation date ([DATE])" at bounding box center [97, 100] width 5 height 0
click at [115, 159] on button "Save" at bounding box center [112, 159] width 35 height 16
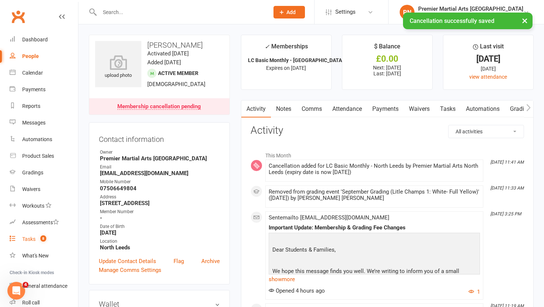
click at [29, 242] on div "Tasks" at bounding box center [28, 239] width 13 height 6
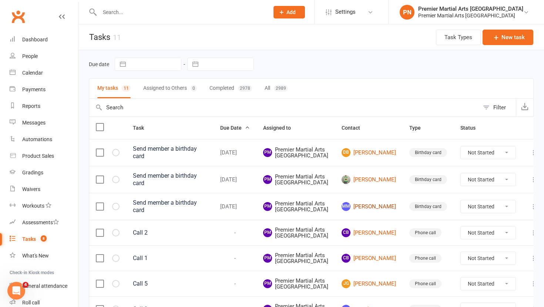
click at [377, 211] on link "MM [PERSON_NAME]" at bounding box center [368, 206] width 54 height 9
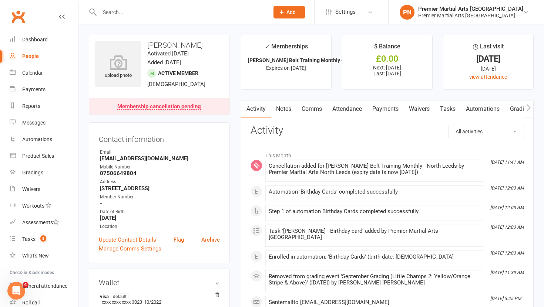
click at [445, 109] on link "Tasks" at bounding box center [448, 109] width 26 height 17
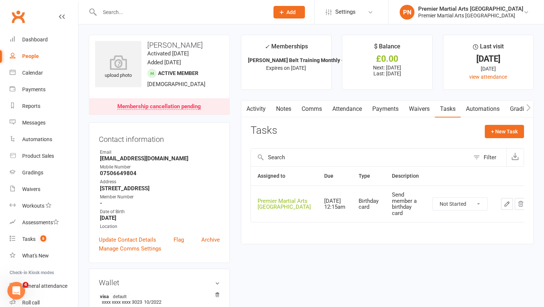
click at [466, 204] on select "Not Started In Progress Waiting Complete" at bounding box center [459, 204] width 55 height 13
click at [432, 198] on select "Not Started In Progress Waiting Complete" at bounding box center [459, 204] width 55 height 13
select select "unstarted"
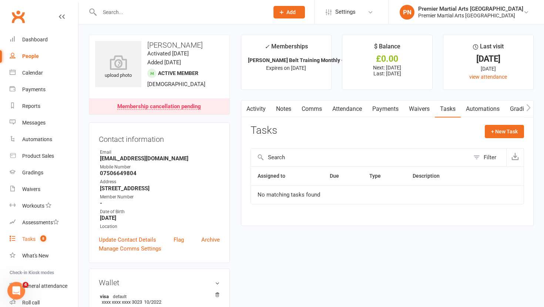
click at [33, 238] on div "Tasks" at bounding box center [28, 239] width 13 height 6
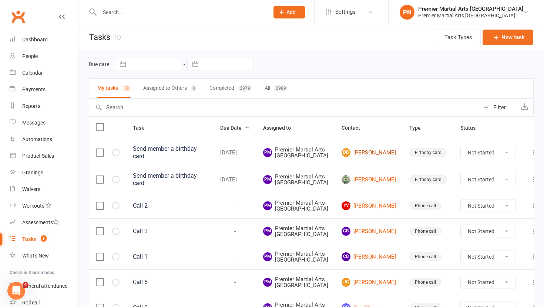
click at [373, 157] on link "DB [PERSON_NAME]" at bounding box center [368, 152] width 54 height 9
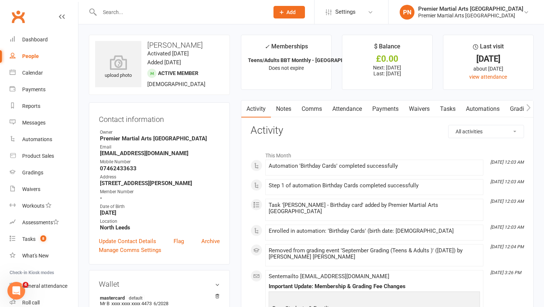
click at [452, 108] on link "Tasks" at bounding box center [448, 109] width 26 height 17
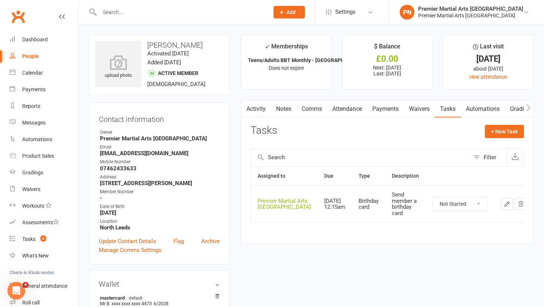
click at [470, 205] on select "Not Started In Progress Waiting Complete" at bounding box center [459, 204] width 55 height 13
click at [432, 198] on select "Not Started In Progress Waiting Complete" at bounding box center [459, 204] width 55 height 13
select select "unstarted"
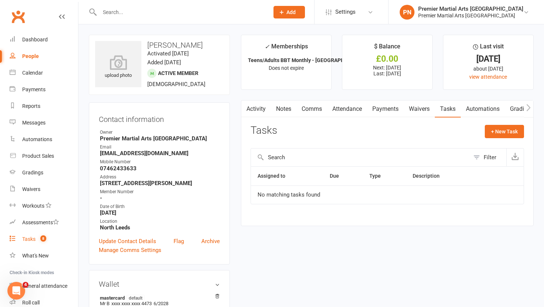
click at [31, 240] on div "Tasks" at bounding box center [28, 239] width 13 height 6
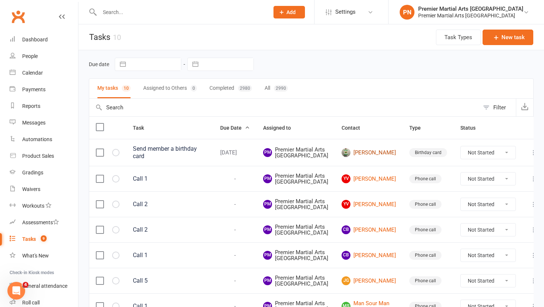
click at [366, 157] on link "[PERSON_NAME]" at bounding box center [368, 152] width 54 height 9
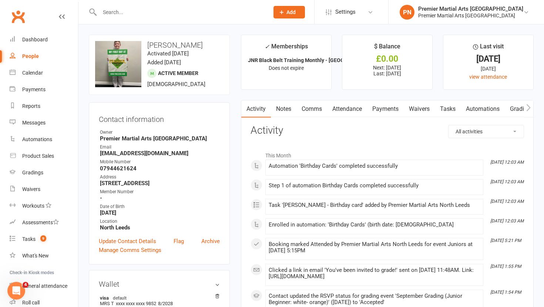
click at [446, 109] on link "Tasks" at bounding box center [448, 109] width 26 height 17
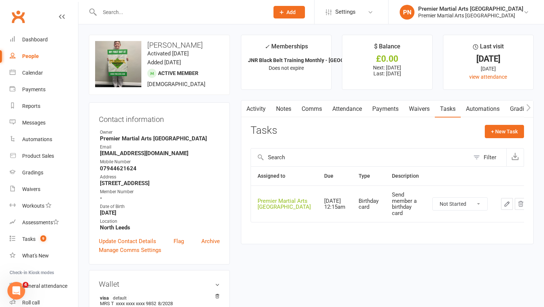
click at [468, 205] on select "Not Started In Progress Waiting Complete" at bounding box center [459, 204] width 55 height 13
click at [432, 198] on select "Not Started In Progress Waiting Complete" at bounding box center [459, 204] width 55 height 13
select select "unstarted"
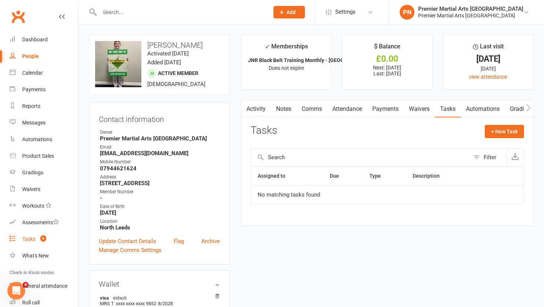
click at [21, 240] on link "Tasks 9" at bounding box center [44, 239] width 68 height 17
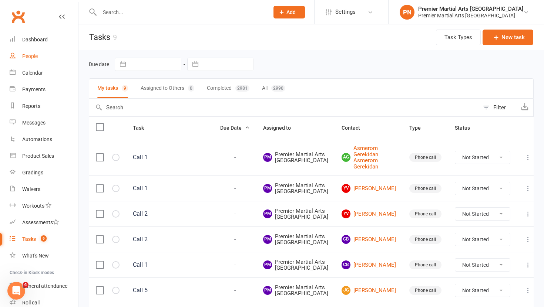
click at [36, 53] on link "People" at bounding box center [44, 56] width 68 height 17
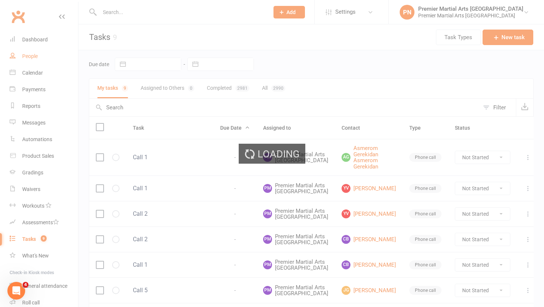
select select "100"
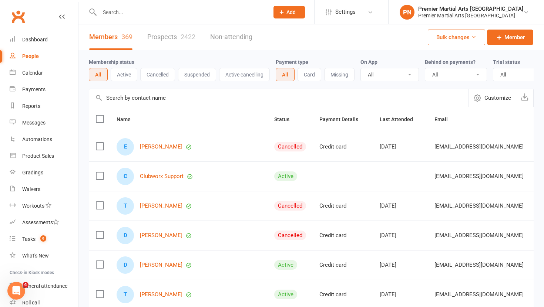
click at [165, 38] on link "Prospects 2422" at bounding box center [171, 37] width 48 height 26
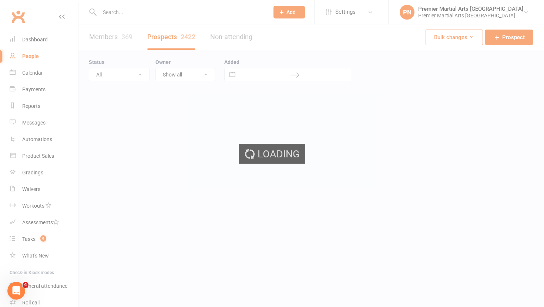
select select "100"
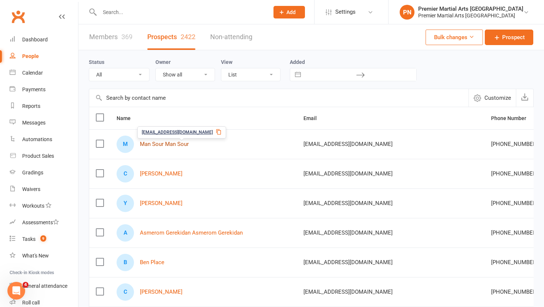
click at [155, 145] on link "Man Sour Man Sour" at bounding box center [164, 144] width 49 height 6
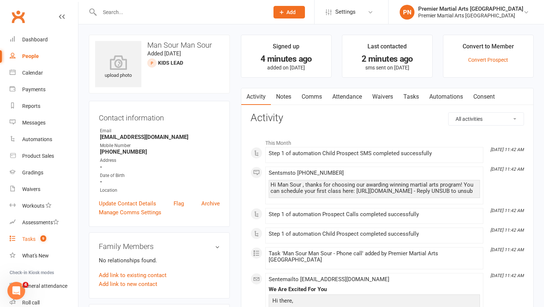
click at [27, 240] on div "Tasks" at bounding box center [28, 239] width 13 height 6
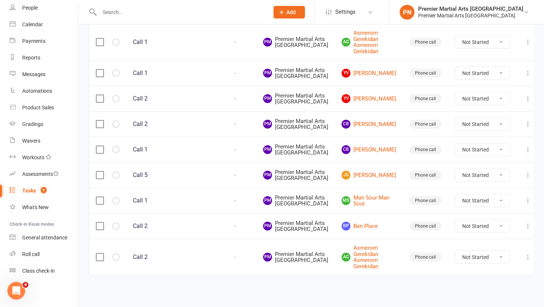
scroll to position [198, 0]
click at [373, 145] on link "CB [PERSON_NAME]" at bounding box center [368, 149] width 54 height 9
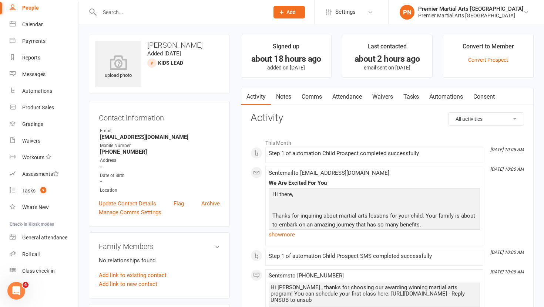
click at [417, 98] on link "Tasks" at bounding box center [411, 96] width 26 height 17
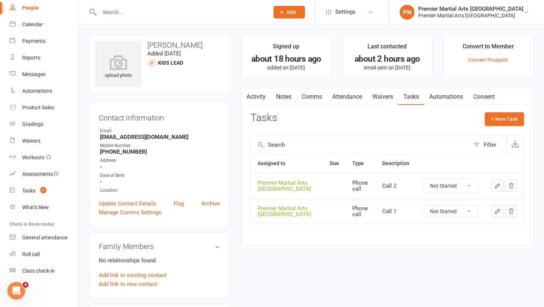
click at [471, 211] on select "Not Started In Progress Waiting Complete" at bounding box center [450, 211] width 55 height 13
click at [423, 205] on select "Not Started In Progress Waiting Complete" at bounding box center [450, 211] width 55 height 13
select select "unstarted"
click at [470, 182] on select "Not Started In Progress Waiting Complete" at bounding box center [450, 186] width 55 height 13
click at [423, 180] on select "Not Started In Progress Waiting Complete" at bounding box center [450, 186] width 55 height 13
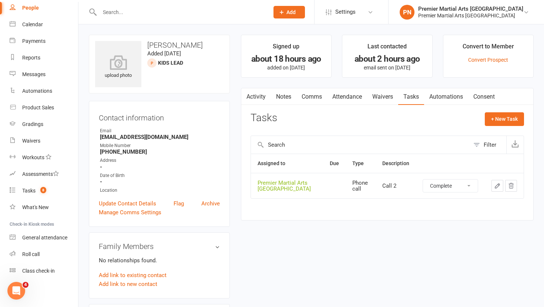
select select "unstarted"
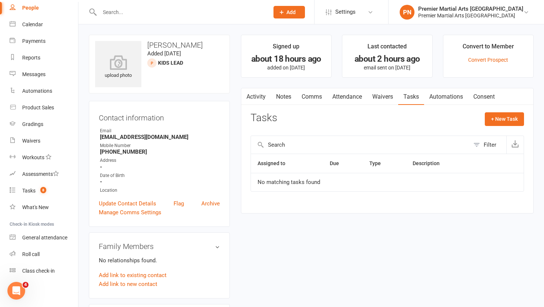
click at [284, 99] on link "Notes" at bounding box center [284, 96] width 26 height 17
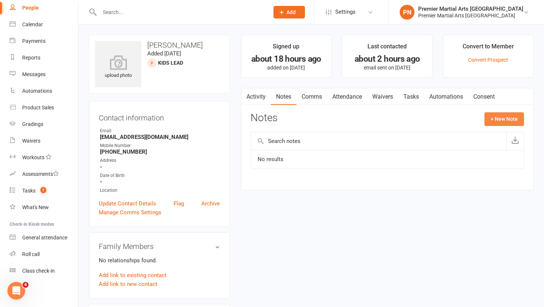
click at [503, 120] on button "+ New Note" at bounding box center [504, 118] width 40 height 13
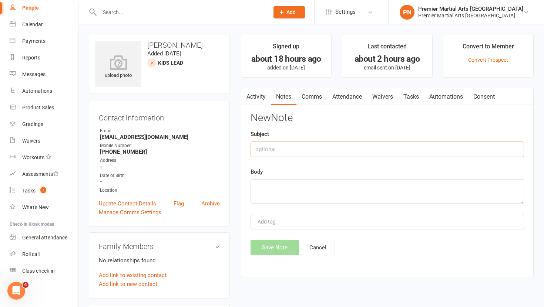
click at [320, 152] on input "text" at bounding box center [386, 150] width 273 height 16
type input "Call 1"
click at [314, 190] on textarea at bounding box center [386, 191] width 273 height 24
type textarea "NA VM & TEXT"
click at [281, 244] on button "Save Note" at bounding box center [274, 248] width 48 height 16
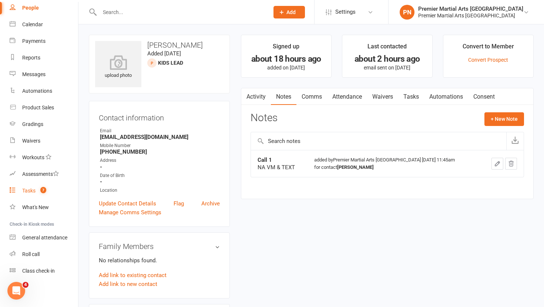
click at [28, 193] on div "Tasks" at bounding box center [28, 191] width 13 height 6
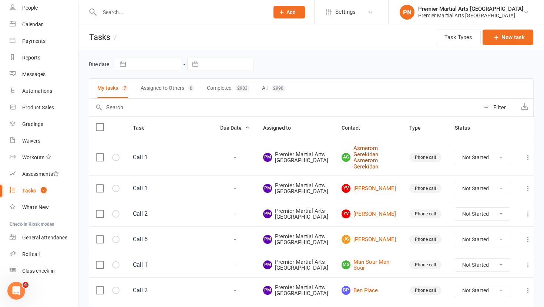
click at [372, 165] on link "[PERSON_NAME] Gerekidan Asmerom Gerekidan" at bounding box center [368, 157] width 54 height 24
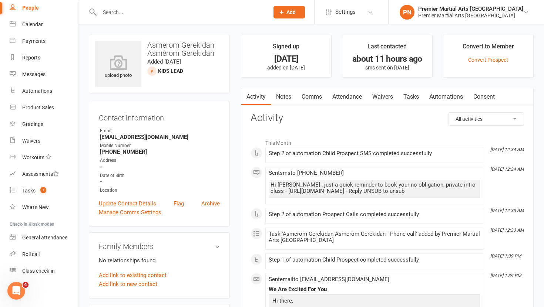
click at [412, 98] on link "Tasks" at bounding box center [411, 96] width 26 height 17
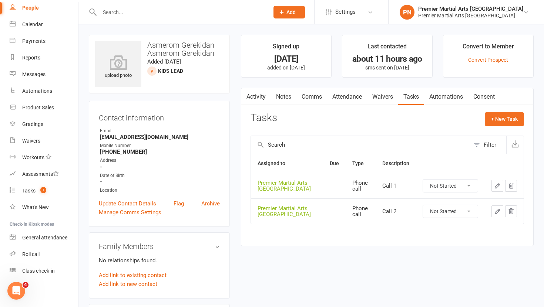
click at [471, 187] on select "Not Started In Progress Waiting Complete" at bounding box center [450, 186] width 55 height 13
click at [423, 180] on select "Not Started In Progress Waiting Complete" at bounding box center [450, 186] width 55 height 13
select select "unstarted"
click at [469, 185] on select "Not Started In Progress Waiting Complete" at bounding box center [450, 186] width 55 height 13
click at [423, 180] on select "Not Started In Progress Waiting Complete" at bounding box center [450, 186] width 55 height 13
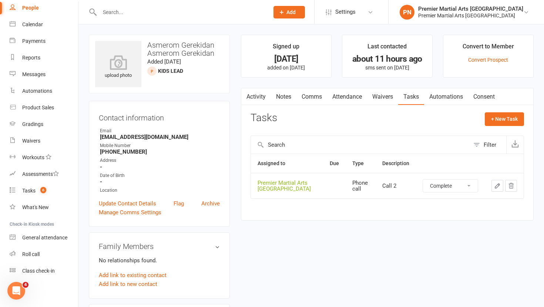
select select "unstarted"
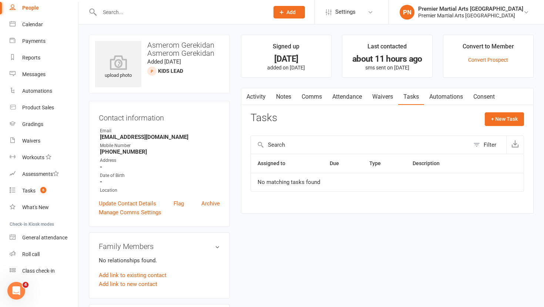
click at [281, 95] on link "Notes" at bounding box center [284, 96] width 26 height 17
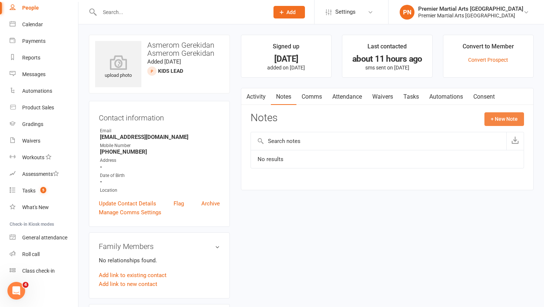
click at [499, 118] on button "+ New Note" at bounding box center [504, 118] width 40 height 13
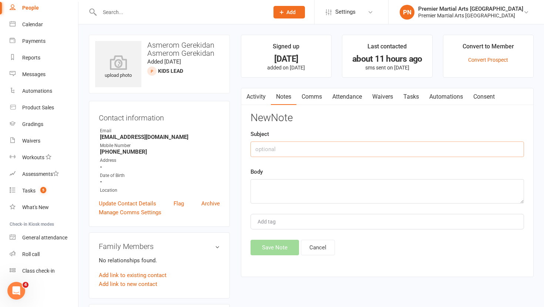
click at [306, 149] on input "text" at bounding box center [386, 150] width 273 height 16
type input "Call 1"
click at [294, 190] on textarea at bounding box center [386, 191] width 273 height 24
type textarea "NA VM & TEXT"
click at [264, 249] on button "Save Note" at bounding box center [274, 248] width 48 height 16
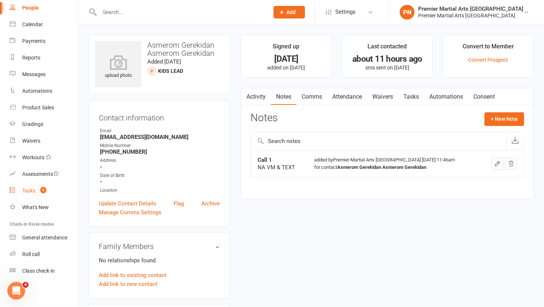
click at [31, 189] on div "Tasks" at bounding box center [28, 191] width 13 height 6
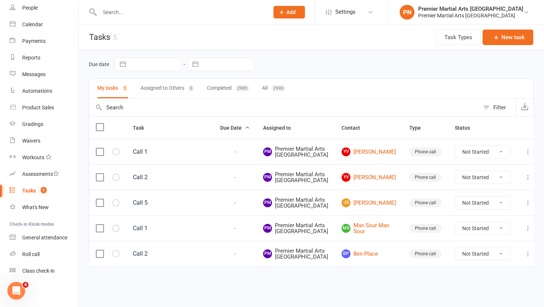
scroll to position [77, 0]
click at [376, 148] on link "YV [PERSON_NAME]" at bounding box center [368, 152] width 54 height 9
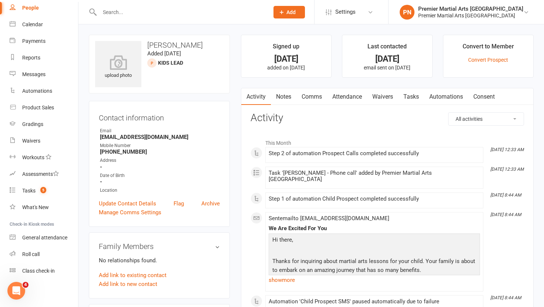
click at [417, 94] on link "Tasks" at bounding box center [411, 96] width 26 height 17
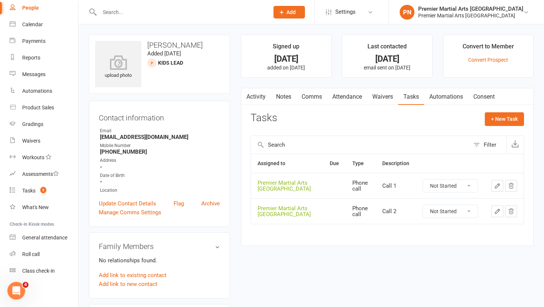
click at [469, 185] on select "Not Started In Progress Waiting Complete" at bounding box center [450, 186] width 55 height 13
click at [423, 180] on select "Not Started In Progress Waiting Complete" at bounding box center [450, 186] width 55 height 13
select select "unstarted"
click at [472, 185] on select "Not Started In Progress Waiting Complete" at bounding box center [450, 186] width 55 height 13
click at [423, 180] on select "Not Started In Progress Waiting Complete" at bounding box center [450, 186] width 55 height 13
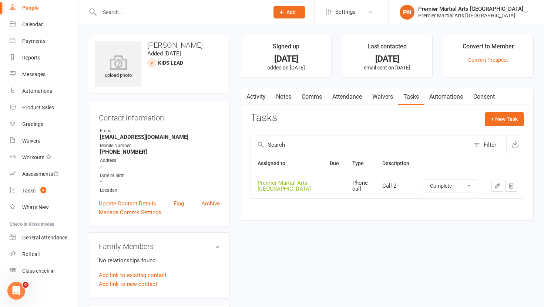
select select "unstarted"
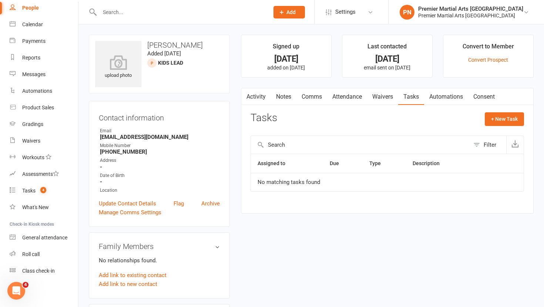
click at [283, 93] on link "Notes" at bounding box center [284, 96] width 26 height 17
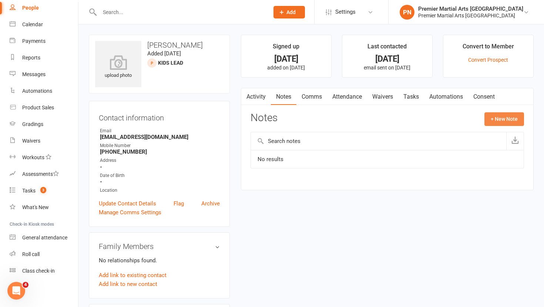
click at [499, 119] on button "+ New Note" at bounding box center [504, 118] width 40 height 13
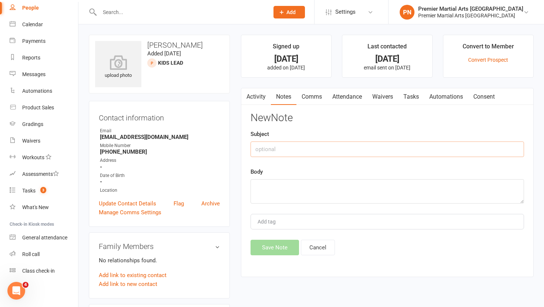
click at [293, 150] on input "text" at bounding box center [386, 150] width 273 height 16
type input "Call 1"
click at [278, 187] on textarea at bounding box center [386, 191] width 273 height 24
type textarea "NA VM & TEXT"
click at [269, 253] on button "Save Note" at bounding box center [274, 248] width 48 height 16
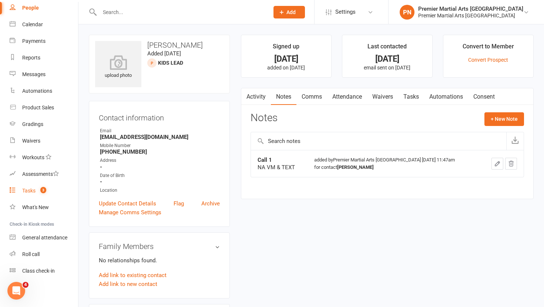
click at [30, 189] on div "Tasks" at bounding box center [28, 191] width 13 height 6
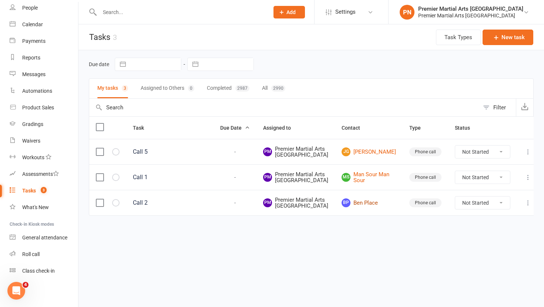
click at [379, 207] on link "BP Ben Place" at bounding box center [368, 203] width 54 height 9
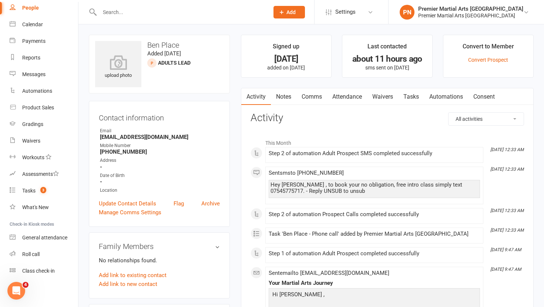
click at [286, 94] on link "Notes" at bounding box center [284, 96] width 26 height 17
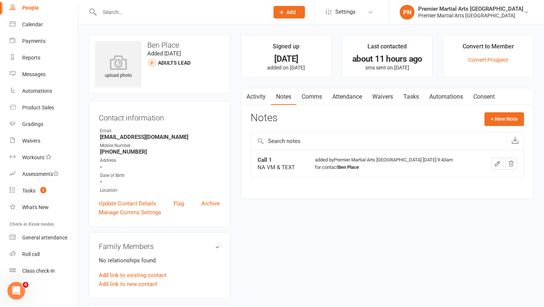
click at [412, 95] on link "Tasks" at bounding box center [411, 96] width 26 height 17
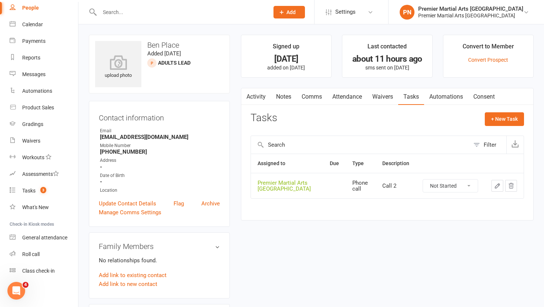
click at [472, 189] on select "Not Started In Progress Waiting Complete" at bounding box center [450, 186] width 55 height 13
click at [423, 180] on select "Not Started In Progress Waiting Complete" at bounding box center [450, 186] width 55 height 13
select select "unstarted"
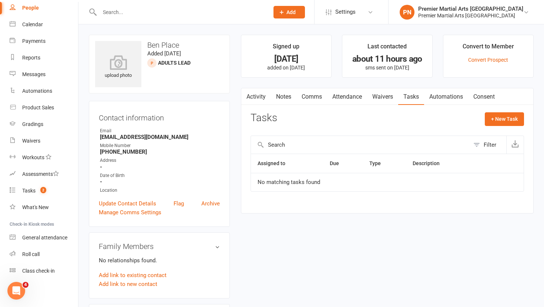
click at [283, 98] on link "Notes" at bounding box center [284, 96] width 26 height 17
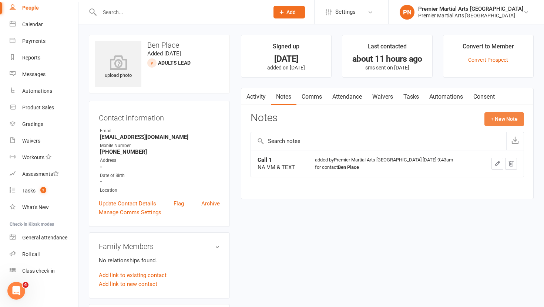
click at [496, 124] on button "+ New Note" at bounding box center [504, 118] width 40 height 13
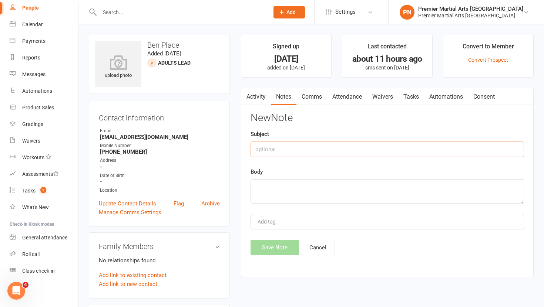
click at [265, 149] on input "text" at bounding box center [386, 150] width 273 height 16
type input "Call 2"
click at [269, 195] on textarea at bounding box center [386, 191] width 273 height 24
type textarea "N"
click at [277, 148] on input "Call 2" at bounding box center [386, 150] width 273 height 16
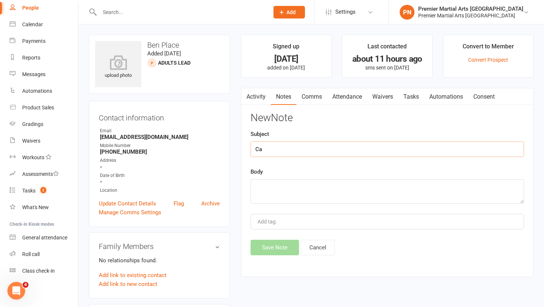
type input "C"
click at [213, 203] on link "Archive" at bounding box center [210, 203] width 18 height 9
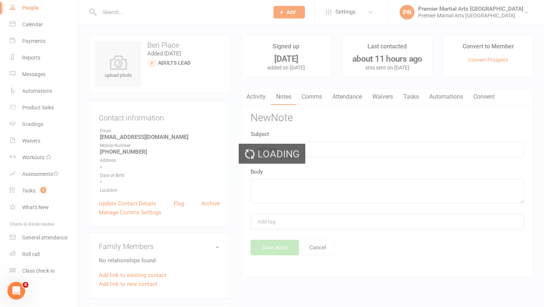
select select "100"
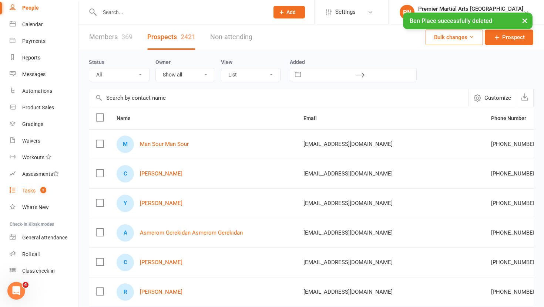
click at [34, 189] on div "Tasks" at bounding box center [28, 191] width 13 height 6
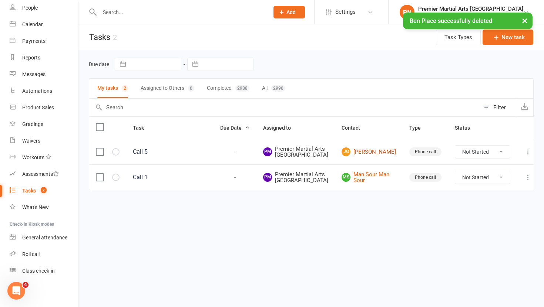
click at [379, 156] on link "[PERSON_NAME]" at bounding box center [368, 152] width 54 height 9
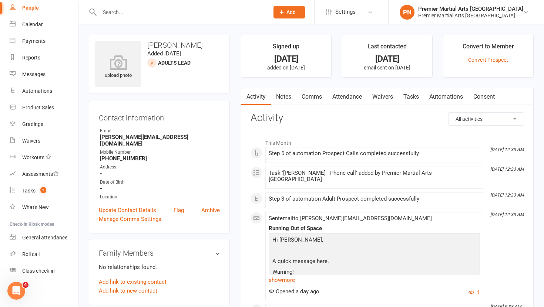
click at [416, 94] on link "Tasks" at bounding box center [411, 96] width 26 height 17
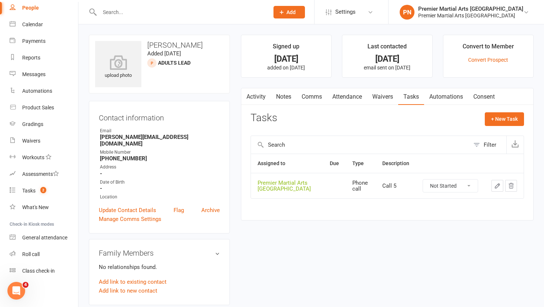
click at [469, 184] on select "Not Started In Progress Waiting Complete" at bounding box center [450, 186] width 55 height 13
click at [423, 180] on select "Not Started In Progress Waiting Complete" at bounding box center [450, 186] width 55 height 13
select select "unstarted"
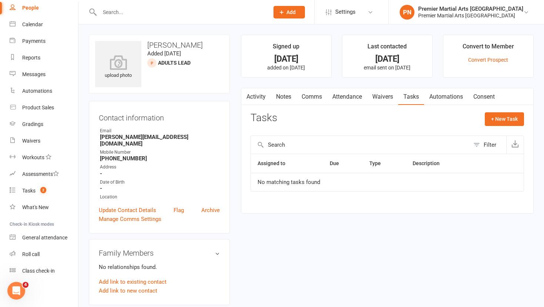
click at [282, 95] on link "Notes" at bounding box center [284, 96] width 26 height 17
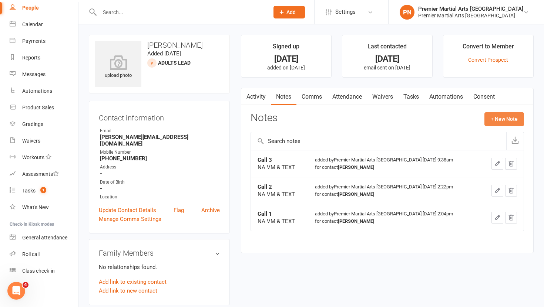
click at [500, 121] on button "+ New Note" at bounding box center [504, 118] width 40 height 13
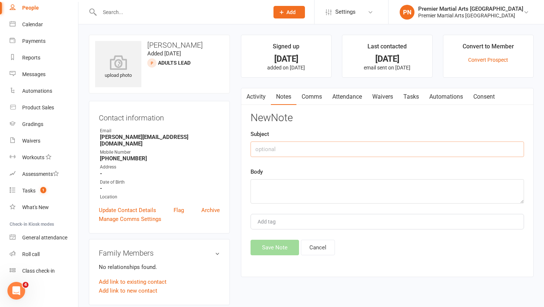
click at [290, 149] on input "text" at bounding box center [386, 150] width 273 height 16
type input "Call 4"
click at [276, 181] on textarea at bounding box center [386, 191] width 273 height 24
type textarea "NA VM & TEXT"
click at [266, 246] on button "Save Note" at bounding box center [274, 248] width 48 height 16
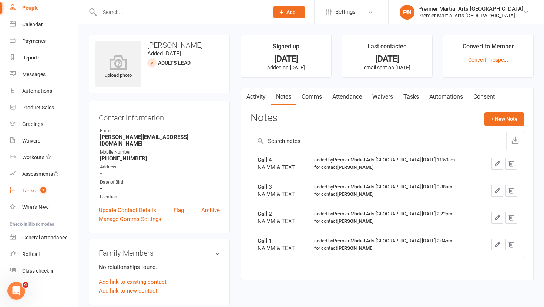
click at [31, 188] on div "Tasks" at bounding box center [28, 191] width 13 height 6
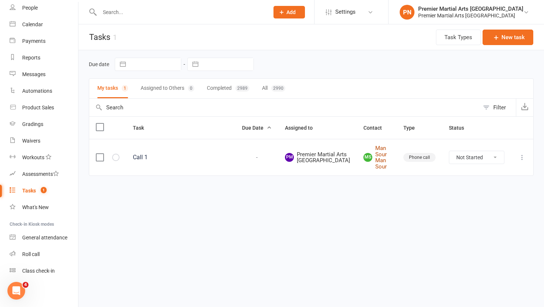
click at [384, 154] on link "MS Man Sour Man Sour" at bounding box center [376, 157] width 27 height 24
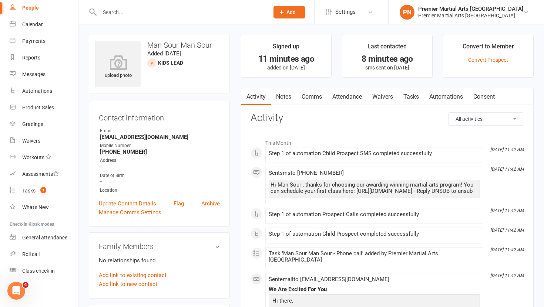
click at [415, 97] on link "Tasks" at bounding box center [411, 96] width 26 height 17
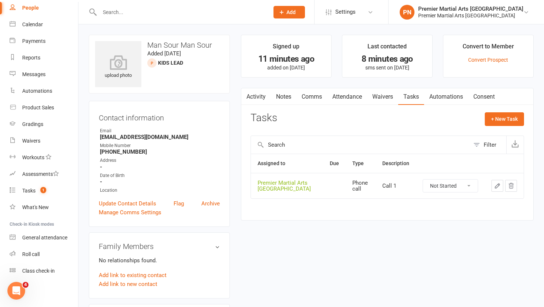
click at [469, 187] on select "Not Started In Progress Waiting Complete" at bounding box center [450, 186] width 55 height 13
click at [423, 180] on select "Not Started In Progress Waiting Complete" at bounding box center [450, 186] width 55 height 13
select select "unstarted"
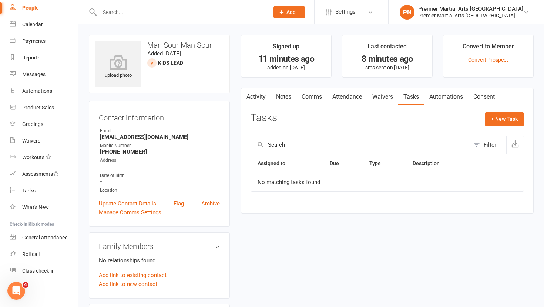
click at [283, 94] on link "Notes" at bounding box center [284, 96] width 26 height 17
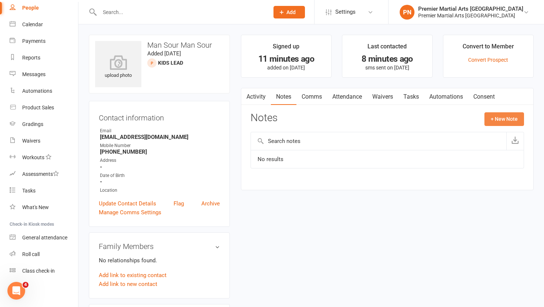
click at [501, 121] on button "+ New Note" at bounding box center [504, 118] width 40 height 13
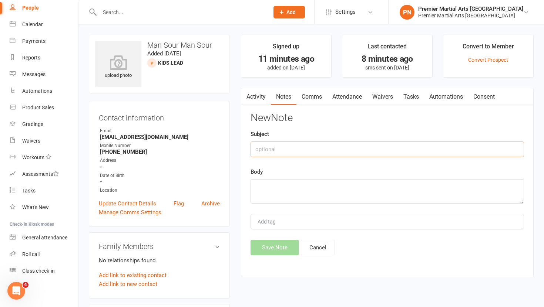
click at [278, 145] on input "text" at bounding box center [386, 150] width 273 height 16
type input "Call 1"
click at [271, 196] on textarea at bounding box center [386, 191] width 273 height 24
type textarea "N"
type textarea "Taxi driver just about to pick up call back."
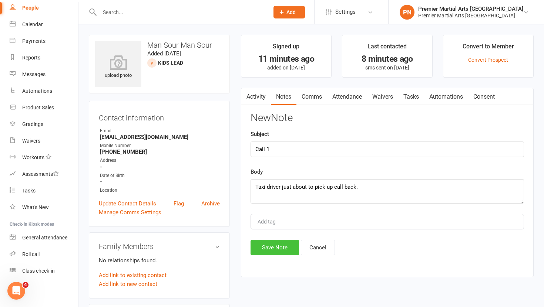
click at [281, 253] on button "Save Note" at bounding box center [274, 248] width 48 height 16
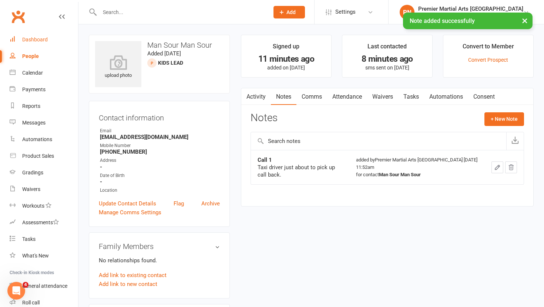
click at [37, 37] on div "Dashboard" at bounding box center [35, 40] width 26 height 6
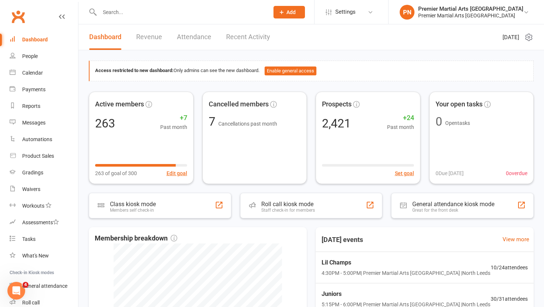
click at [200, 9] on input "text" at bounding box center [180, 12] width 166 height 10
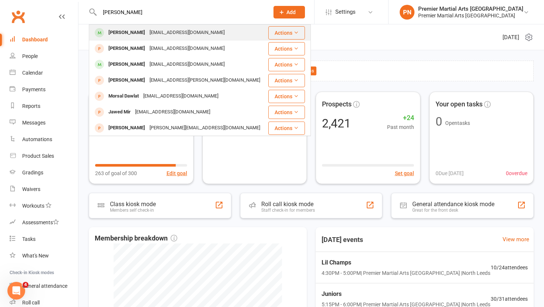
type input "[PERSON_NAME]"
click at [160, 37] on div "[EMAIL_ADDRESS][DOMAIN_NAME]" at bounding box center [187, 32] width 80 height 11
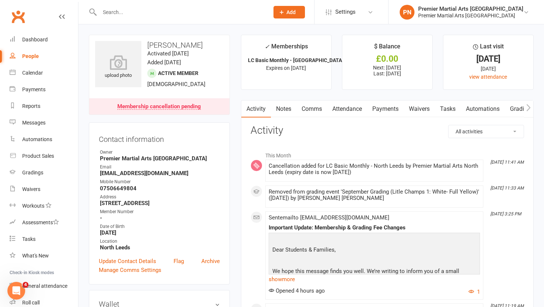
click at [379, 111] on link "Payments" at bounding box center [385, 109] width 37 height 17
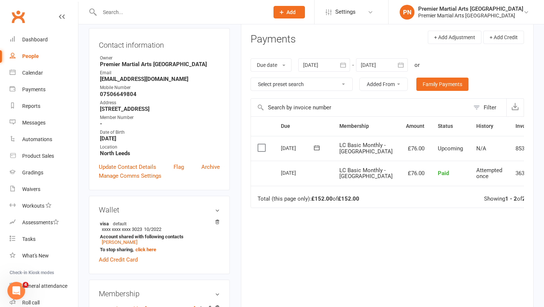
scroll to position [95, 0]
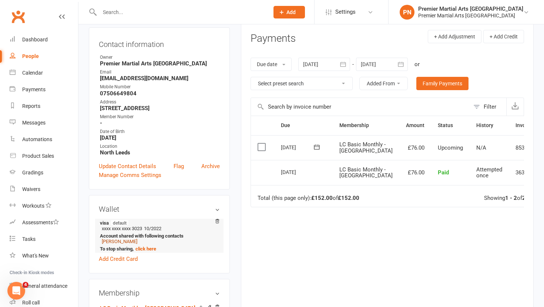
click at [129, 240] on link "[PERSON_NAME]" at bounding box center [120, 242] width 36 height 6
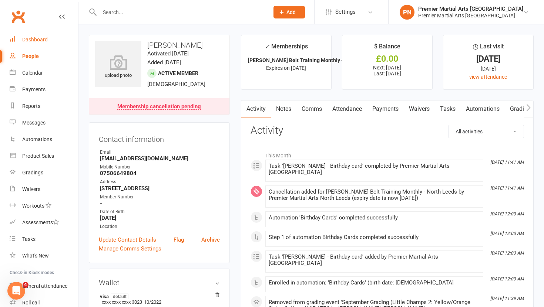
click at [37, 40] on div "Dashboard" at bounding box center [35, 40] width 26 height 6
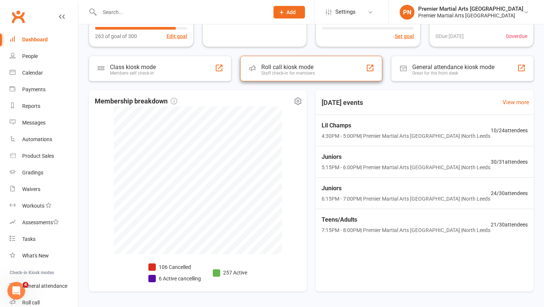
scroll to position [161, 0]
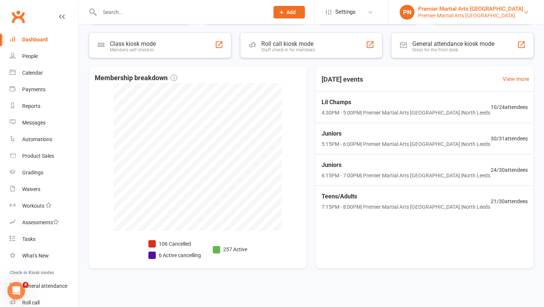
click at [504, 10] on div "Premier Martial Arts [GEOGRAPHIC_DATA]" at bounding box center [470, 9] width 105 height 7
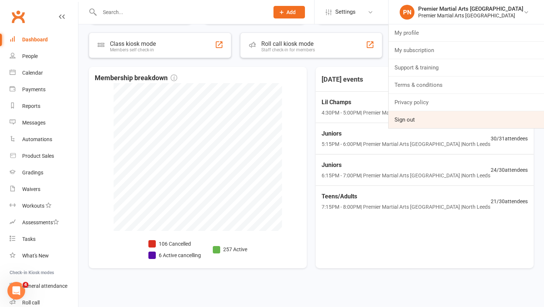
click at [432, 121] on link "Sign out" at bounding box center [465, 119] width 155 height 17
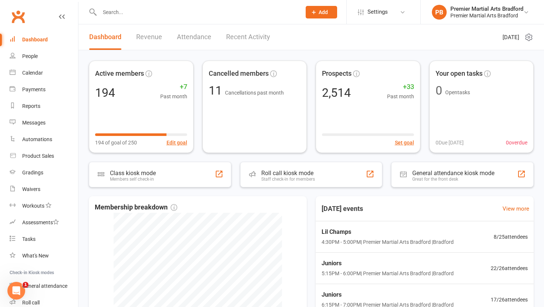
click at [169, 7] on input "text" at bounding box center [196, 12] width 199 height 10
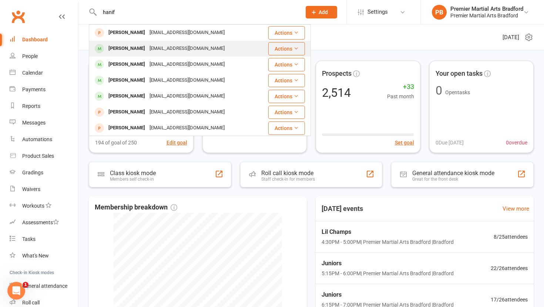
type input "hanif"
click at [150, 48] on div "haroonhanif89@hotmail.com" at bounding box center [187, 48] width 80 height 11
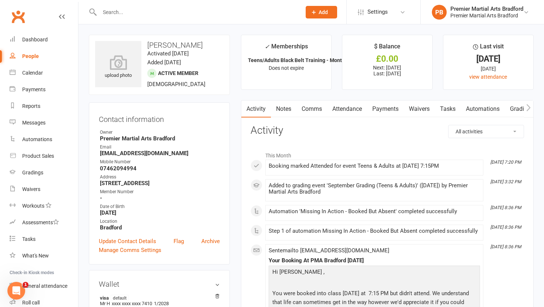
click at [348, 111] on link "Attendance" at bounding box center [347, 109] width 40 height 17
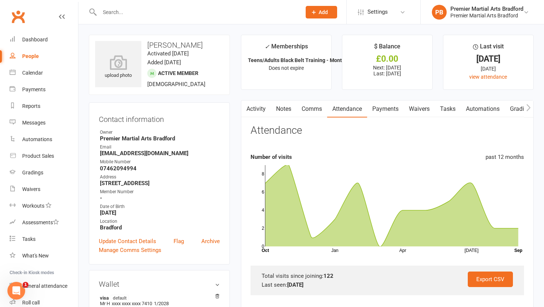
click at [384, 111] on link "Payments" at bounding box center [385, 109] width 37 height 17
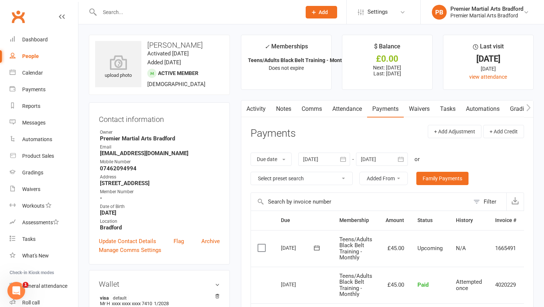
click at [318, 250] on icon at bounding box center [317, 248] width 6 height 5
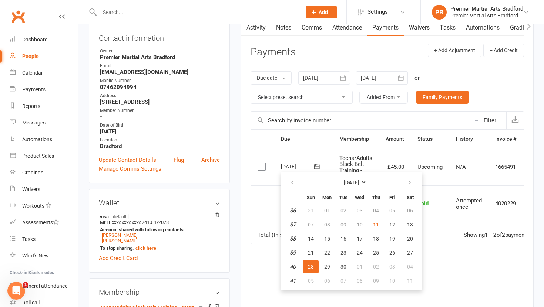
scroll to position [83, 0]
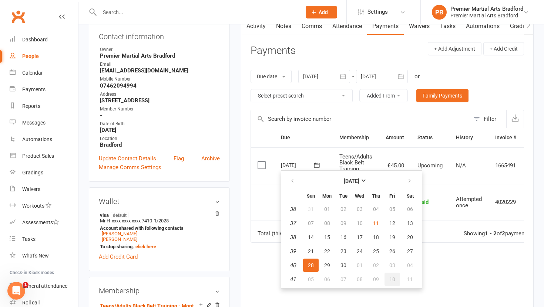
click at [392, 279] on span "10" at bounding box center [392, 280] width 6 height 6
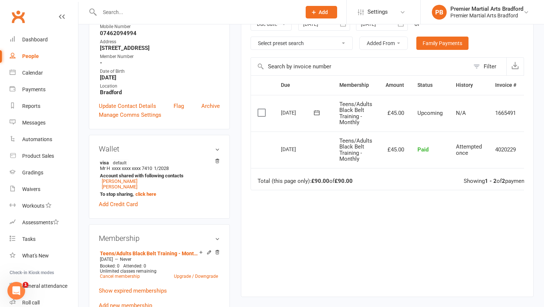
scroll to position [138, 0]
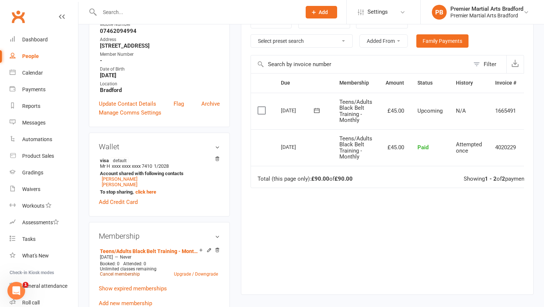
click at [114, 272] on link "Cancel membership" at bounding box center [120, 274] width 40 height 5
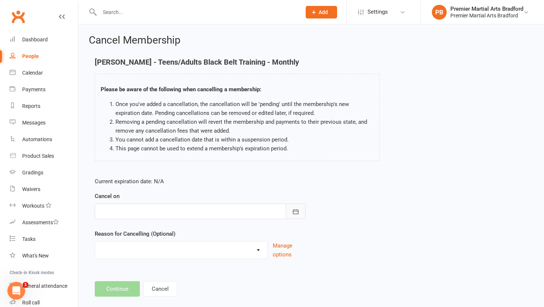
click at [300, 208] on button "button" at bounding box center [296, 212] width 20 height 16
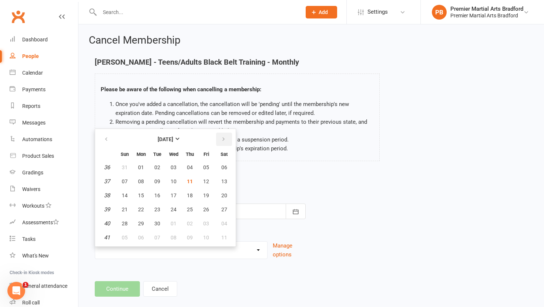
click at [223, 139] on icon "button" at bounding box center [223, 139] width 5 height 6
click at [207, 181] on span "10" at bounding box center [206, 182] width 6 height 6
type input "10 Oct 2025"
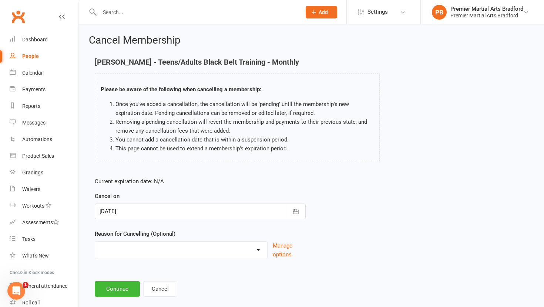
click at [257, 250] on select "Been ill and does not want to return Holiday Injury Not Attending more than 2 m…" at bounding box center [181, 249] width 172 height 15
select select "4"
click at [95, 242] on select "Been ill and does not want to return Holiday Injury Not Attending more than 2 m…" at bounding box center [181, 249] width 172 height 15
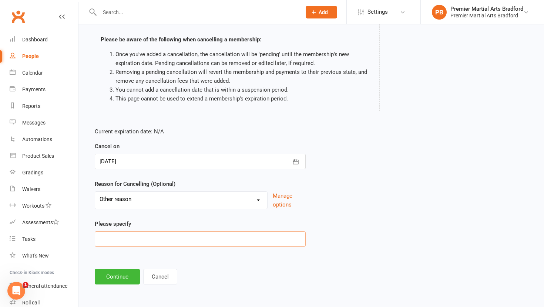
click at [210, 243] on input at bounding box center [200, 240] width 211 height 16
type input "Wants to free up some time"
click at [125, 279] on button "Continue" at bounding box center [117, 277] width 45 height 16
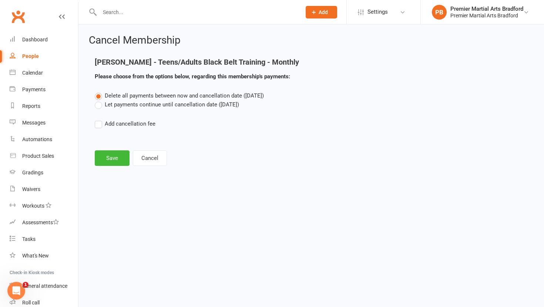
click at [97, 107] on label "Let payments continue until cancellation date (Oct 10, 2025)" at bounding box center [167, 104] width 144 height 9
click at [97, 100] on input "Let payments continue until cancellation date (Oct 10, 2025)" at bounding box center [97, 100] width 5 height 0
click at [111, 153] on button "Save" at bounding box center [112, 159] width 35 height 16
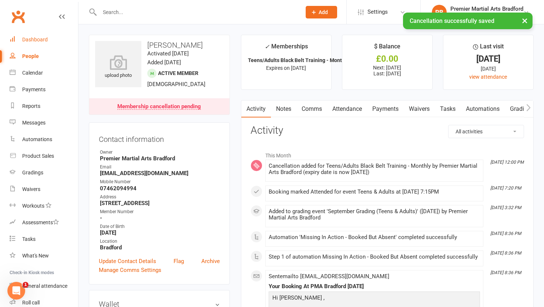
click at [36, 40] on div "Dashboard" at bounding box center [35, 40] width 26 height 6
